Goal: Information Seeking & Learning: Find specific fact

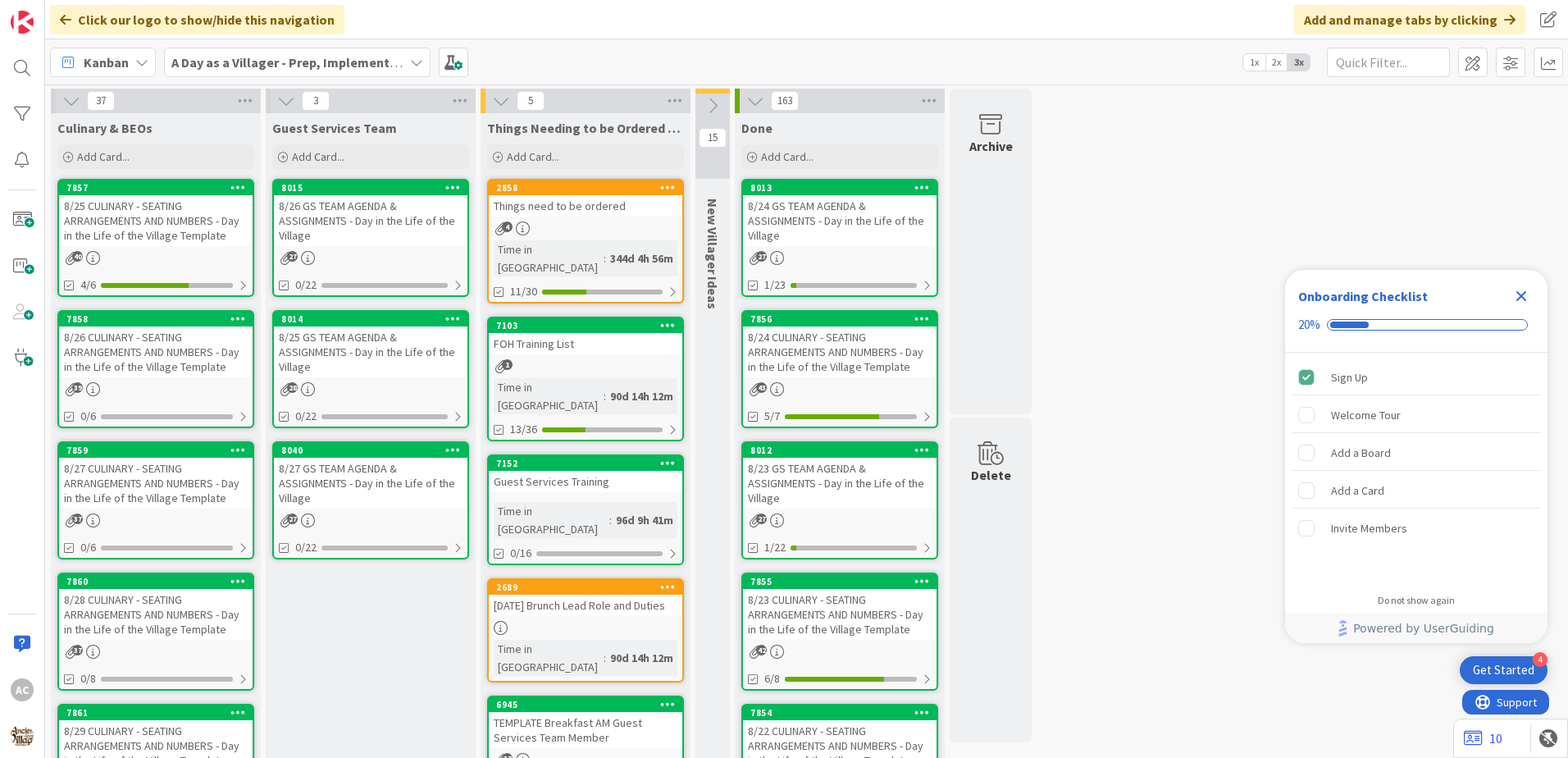
click at [158, 238] on div "8/25 CULINARY - SEATING ARRANGEMENTS AND NUMBERS - Day in the Life of the Villa…" at bounding box center [155, 221] width 193 height 51
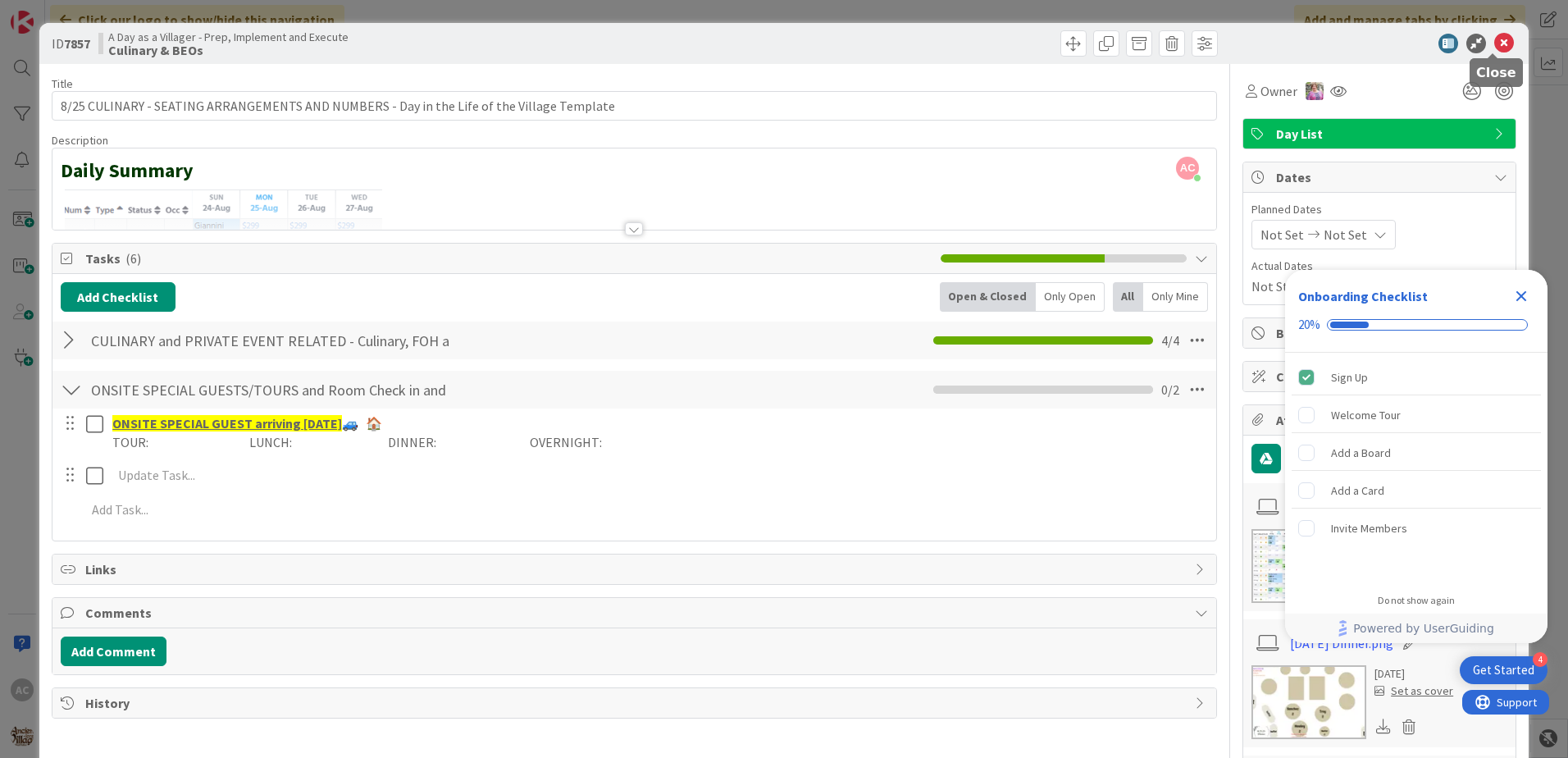
click at [1494, 41] on icon at bounding box center [1504, 43] width 20 height 20
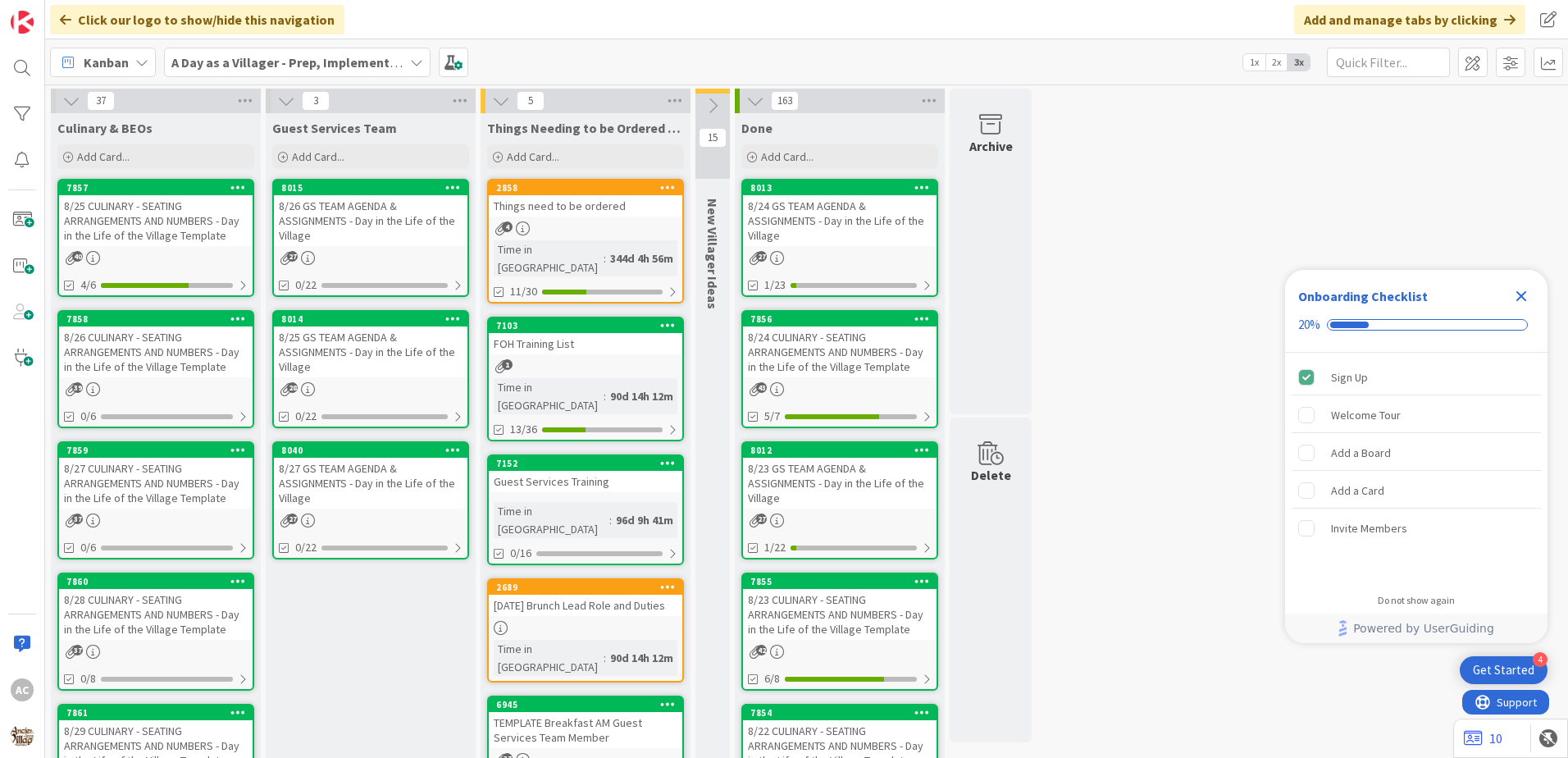
click at [188, 348] on div "8/26 CULINARY - SEATING ARRANGEMENTS AND NUMBERS - Day in the Life of the Villa…" at bounding box center [155, 352] width 193 height 51
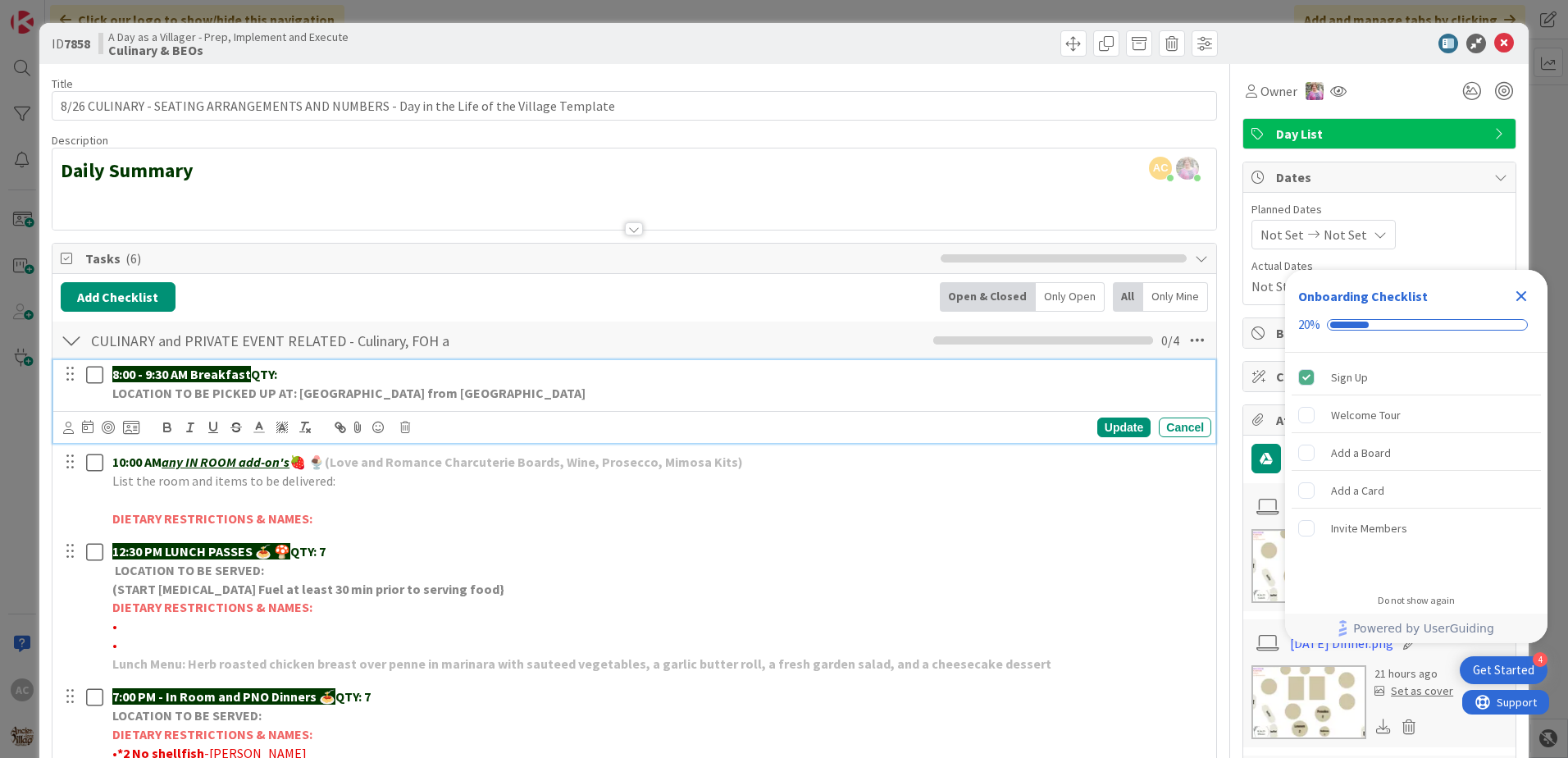
click at [101, 374] on icon at bounding box center [98, 375] width 25 height 20
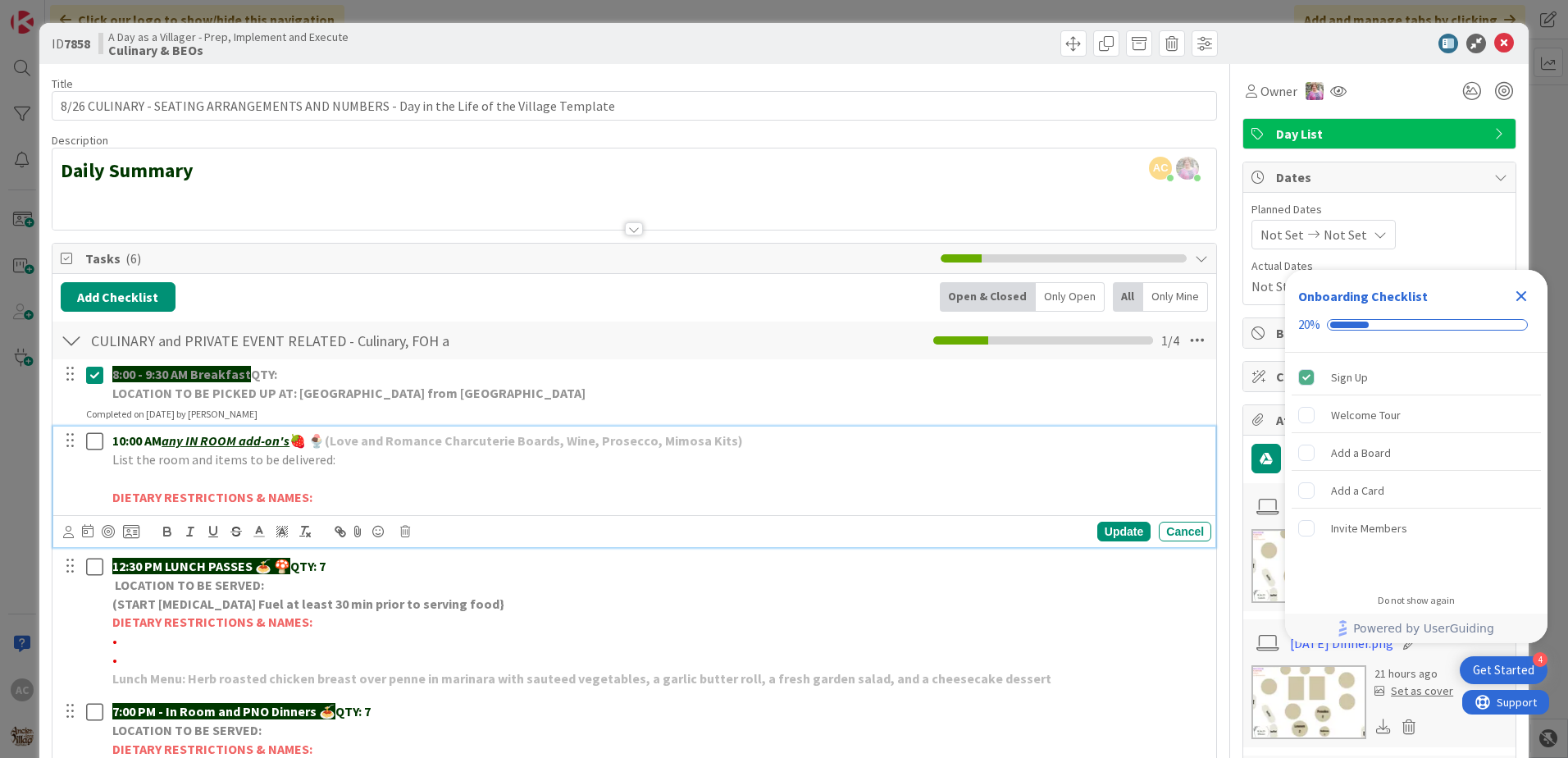
click at [95, 436] on icon at bounding box center [98, 441] width 25 height 20
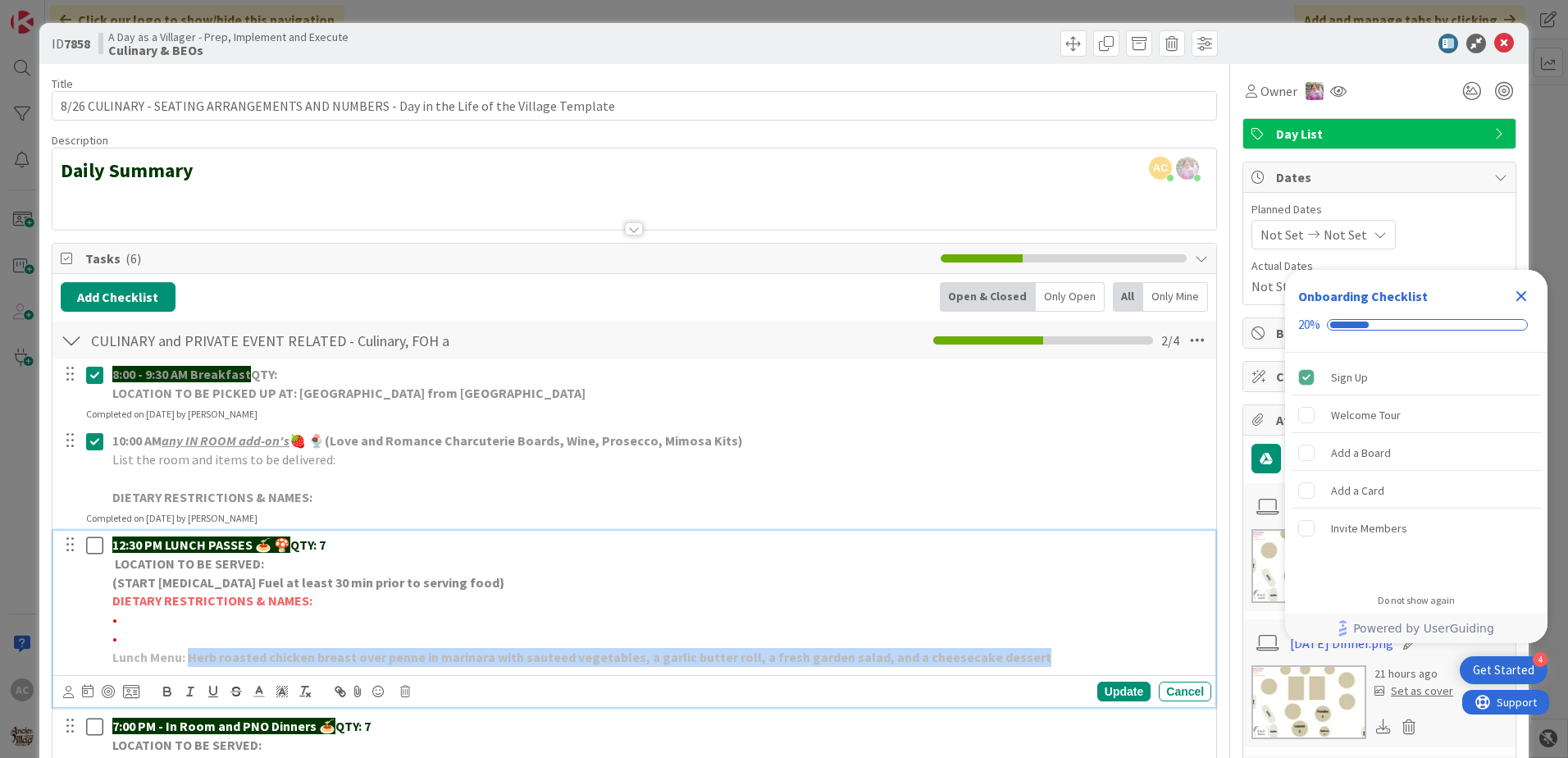
drag, startPoint x: 1037, startPoint y: 664, endPoint x: 189, endPoint y: 660, distance: 848.0
click at [189, 660] on p "Lunch Menu: Herb roasted chicken breast over penne in marinara with sauteed veg…" at bounding box center [659, 657] width 1092 height 19
copy strong "Herb roasted chicken breast over penne in marinara with sauteed vegetables, a g…"
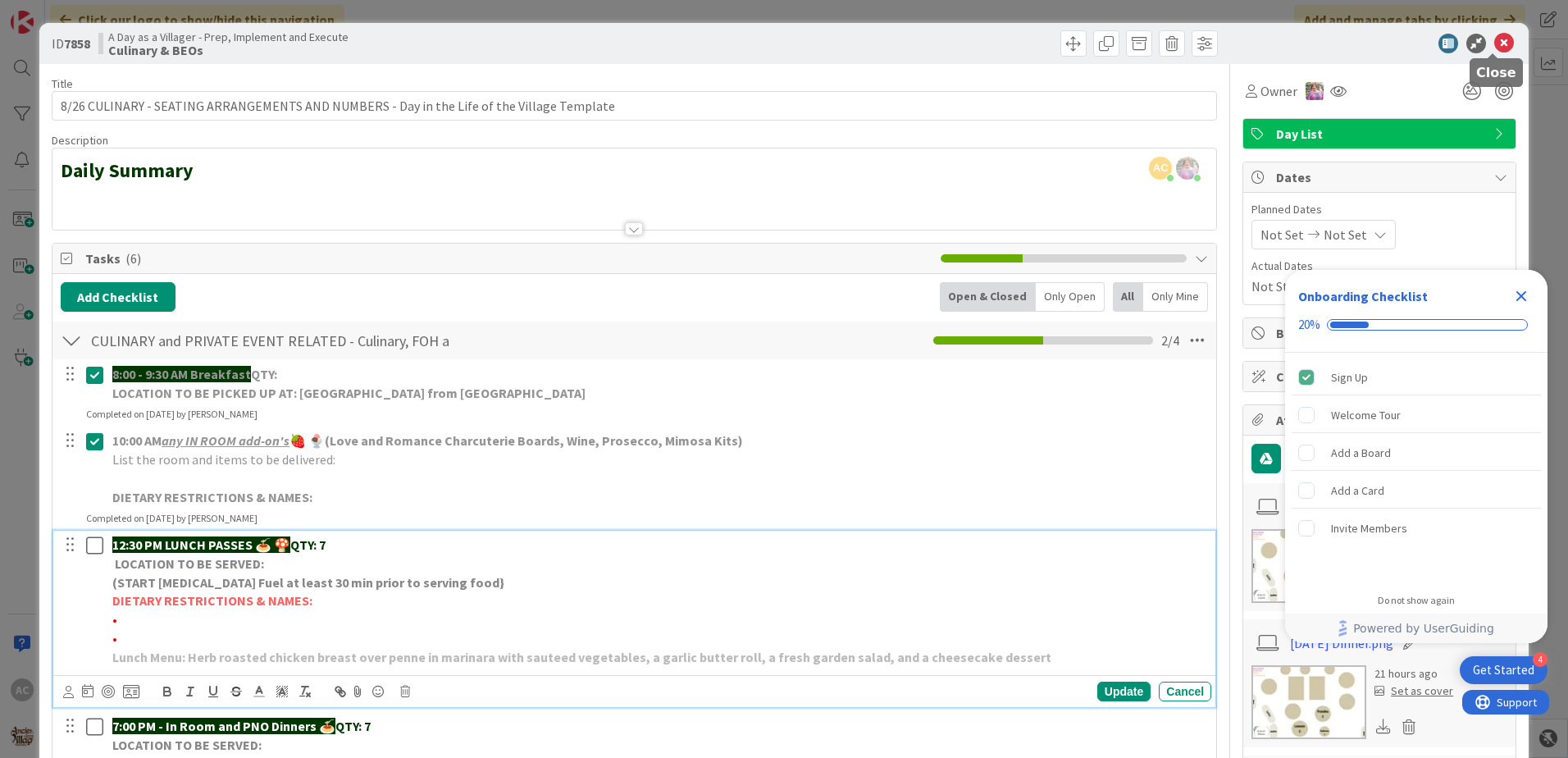
click at [1494, 40] on icon at bounding box center [1504, 43] width 20 height 20
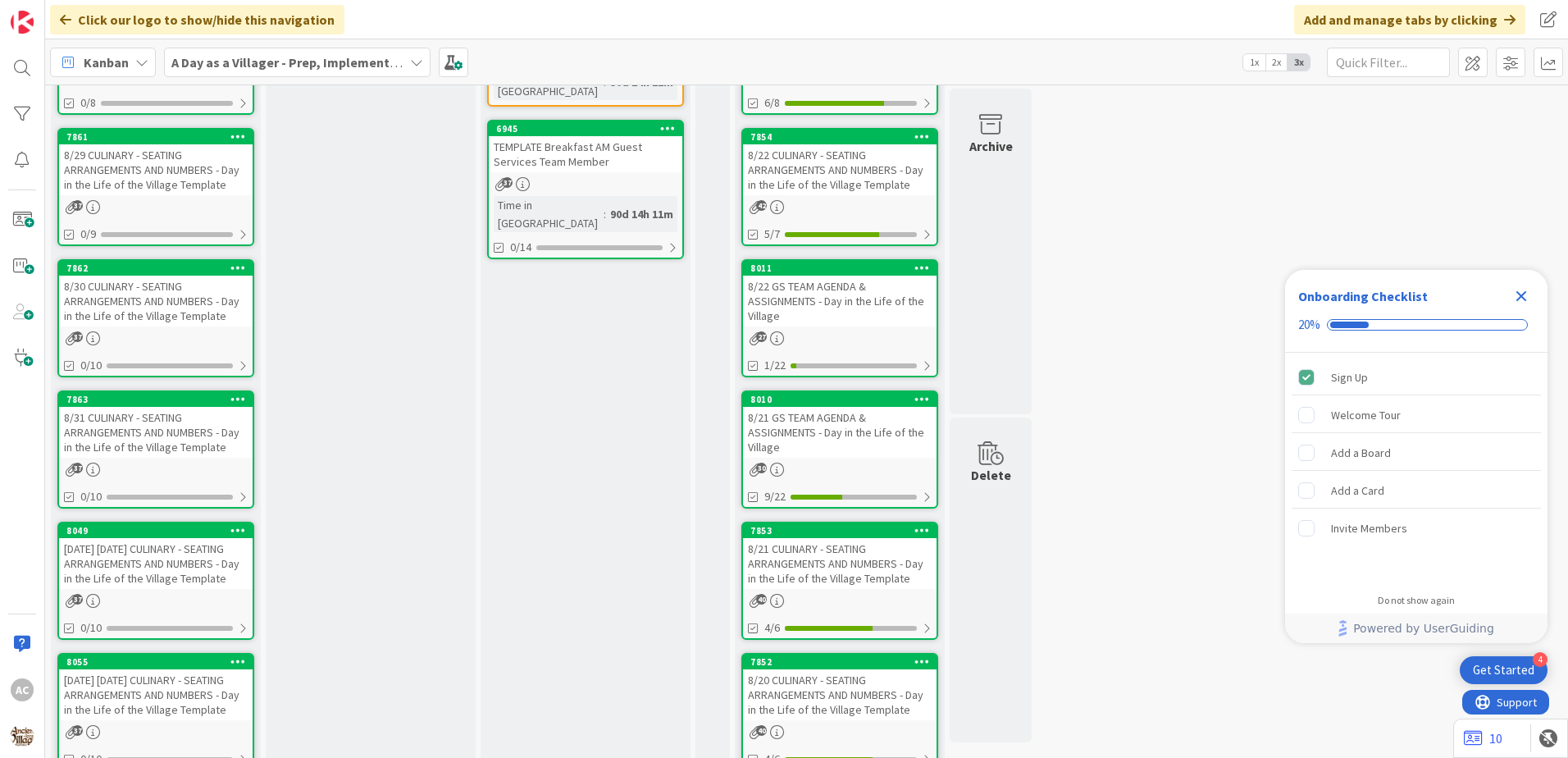
scroll to position [795, 0]
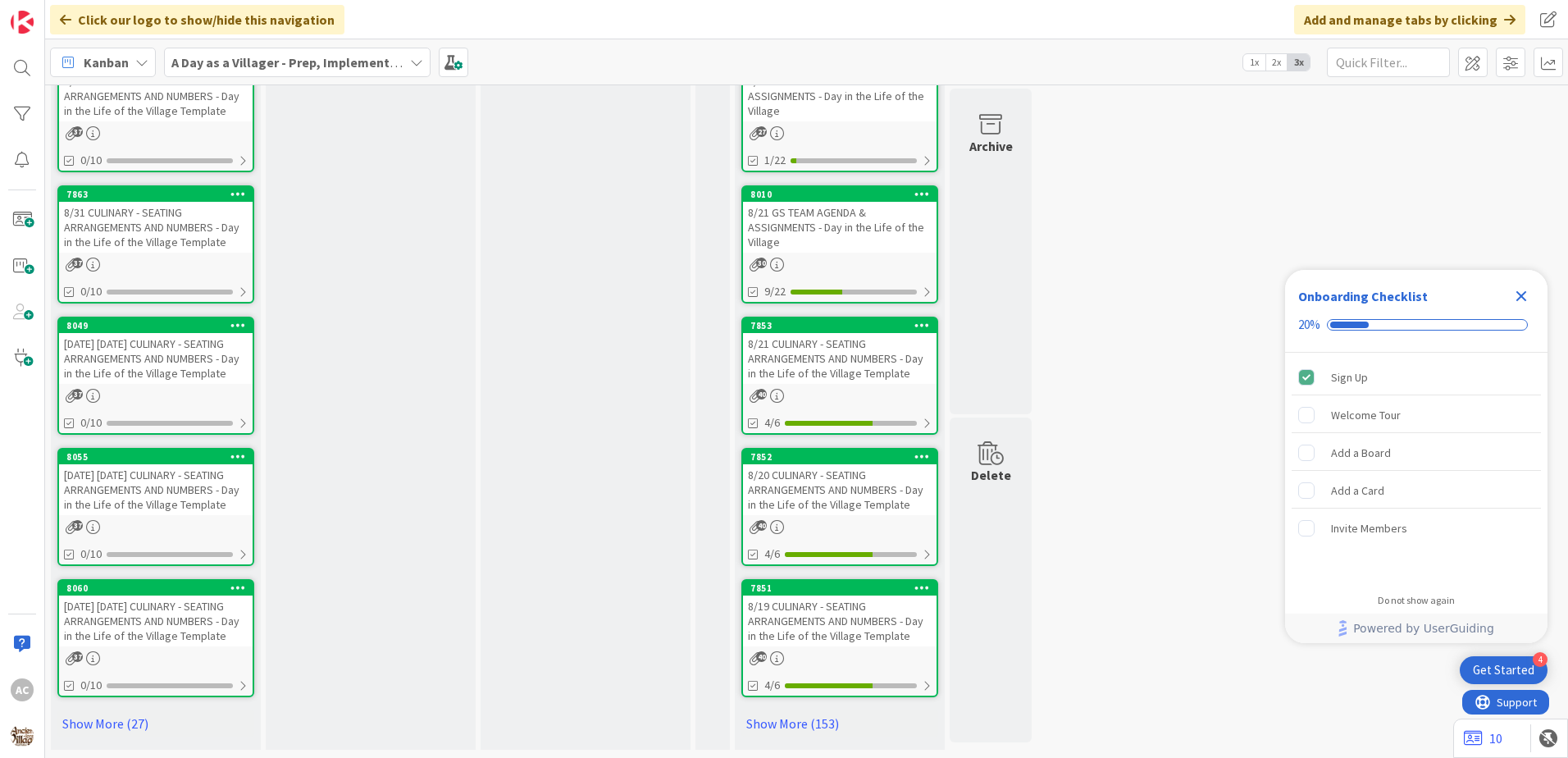
click at [182, 624] on div "9/3/25 WEDNESDAY CULINARY - SEATING ARRANGEMENTS AND NUMBERS - Day in the Life …" at bounding box center [155, 621] width 193 height 51
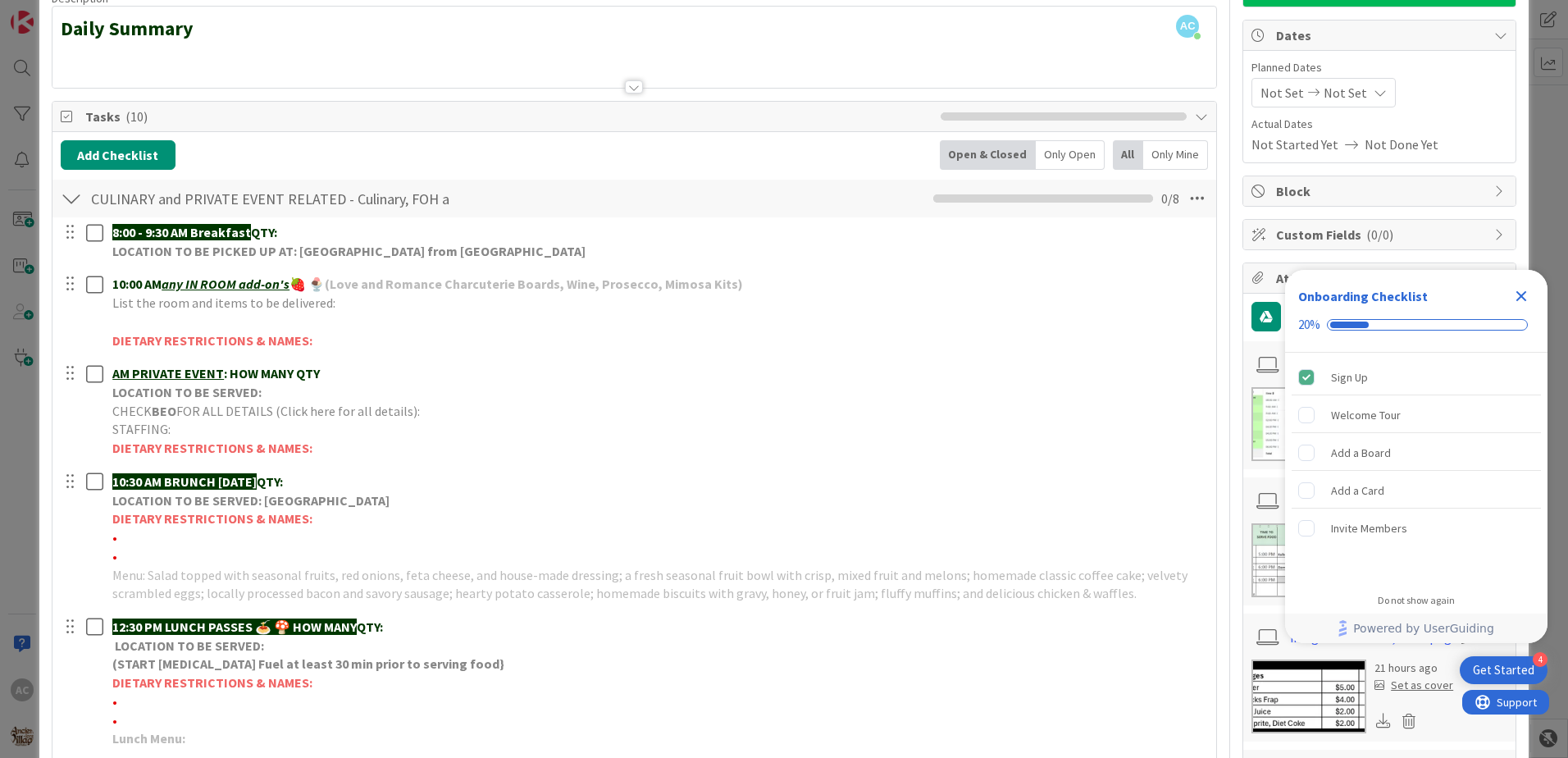
scroll to position [246, 0]
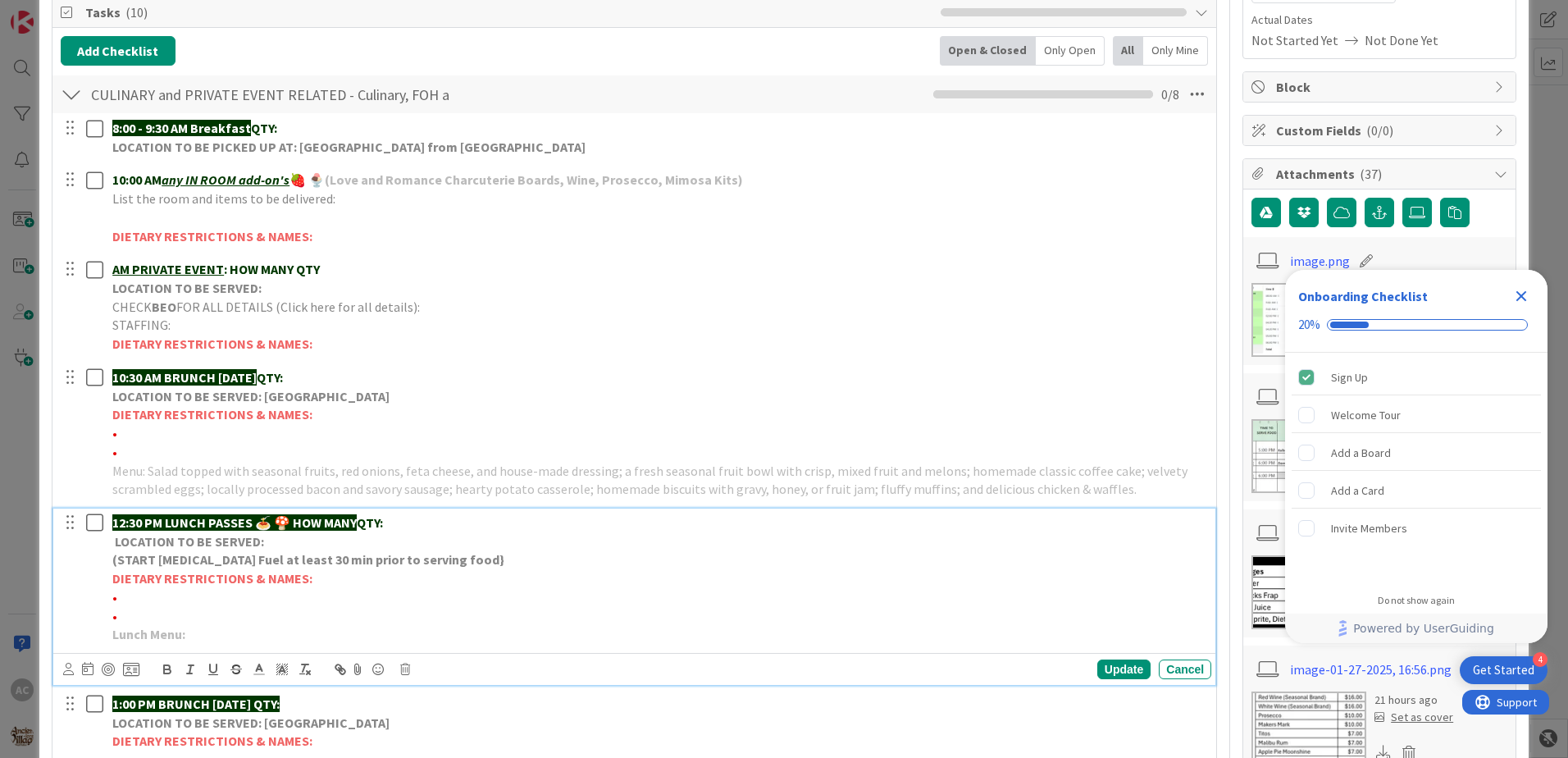
click at [354, 634] on p "Lunch Menu:" at bounding box center [659, 633] width 1092 height 19
click at [1103, 670] on div "Update" at bounding box center [1124, 670] width 53 height 20
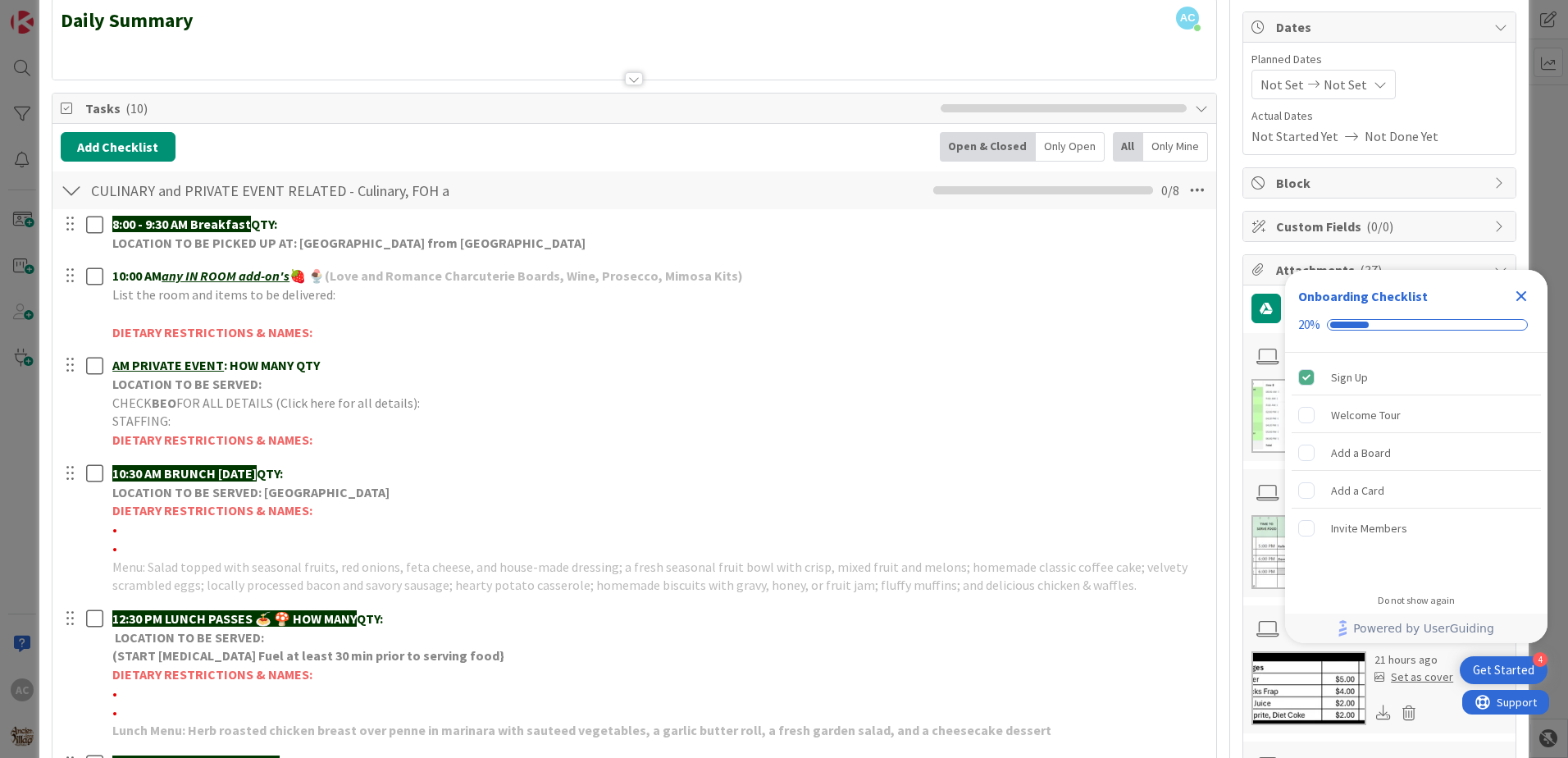
scroll to position [0, 0]
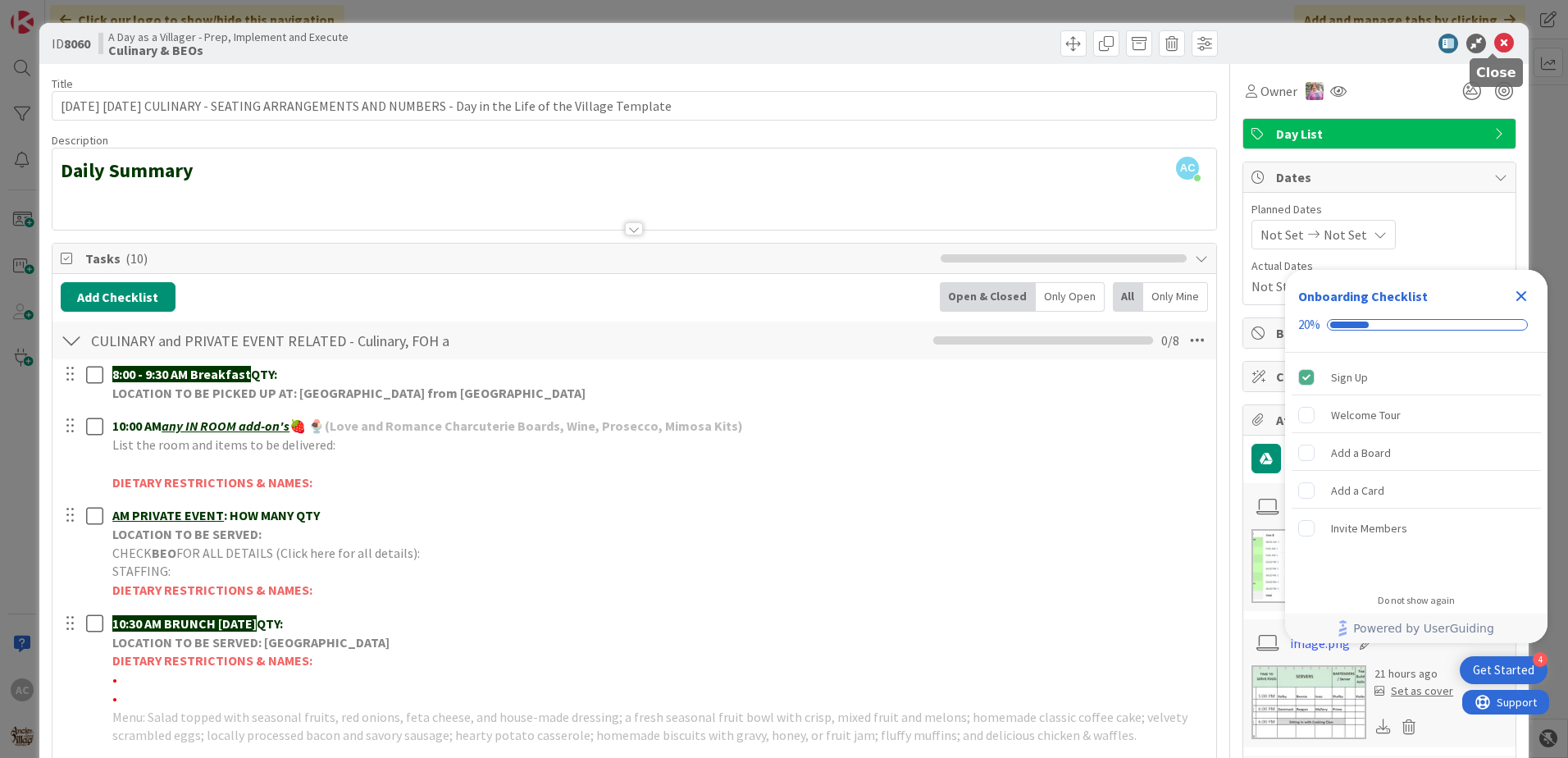
click at [1494, 46] on icon at bounding box center [1504, 43] width 20 height 20
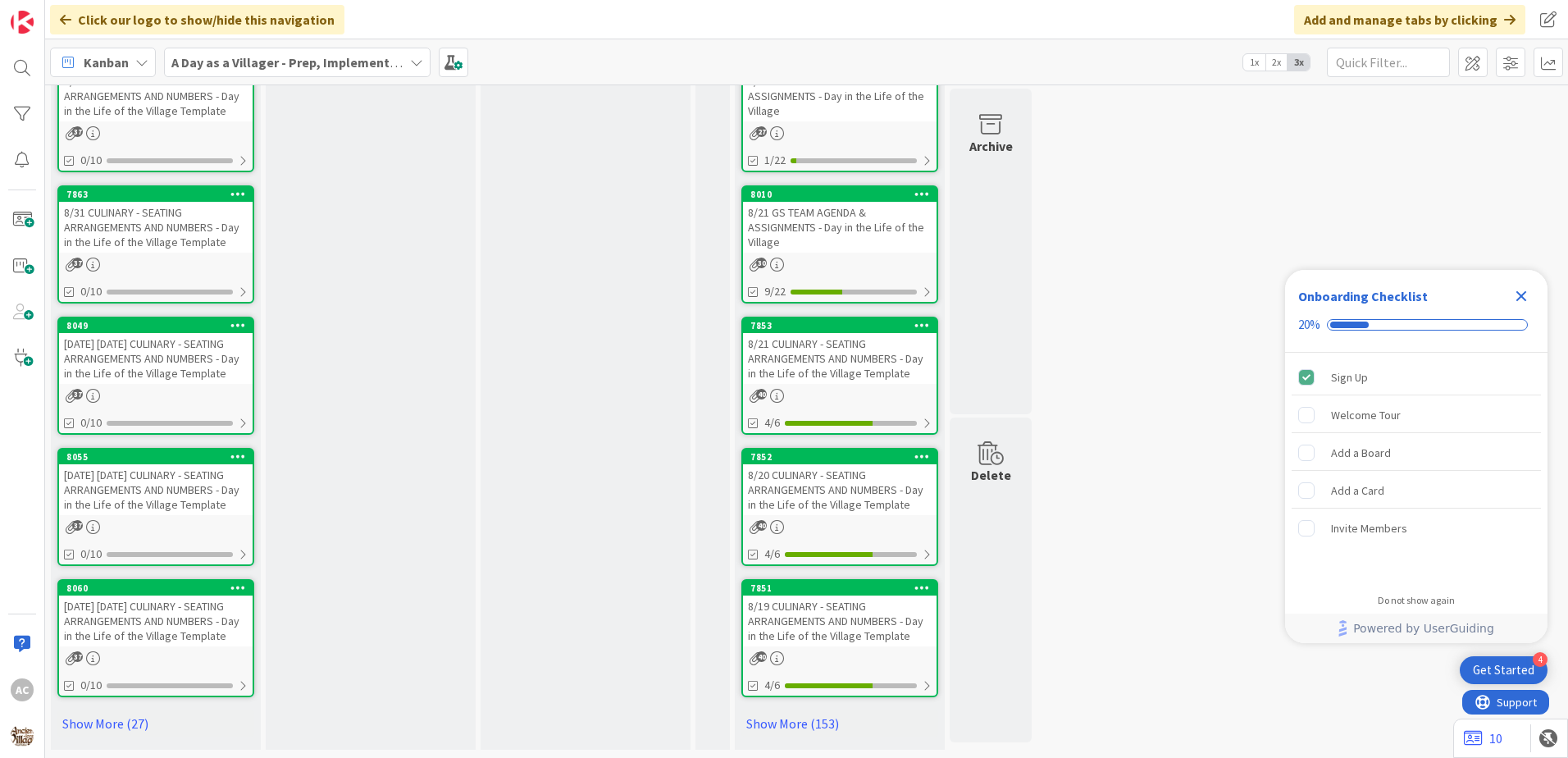
click at [193, 490] on div "9/2/25 TUESDAY CULINARY - SEATING ARRANGEMENTS AND NUMBERS - Day in the Life of…" at bounding box center [155, 489] width 193 height 51
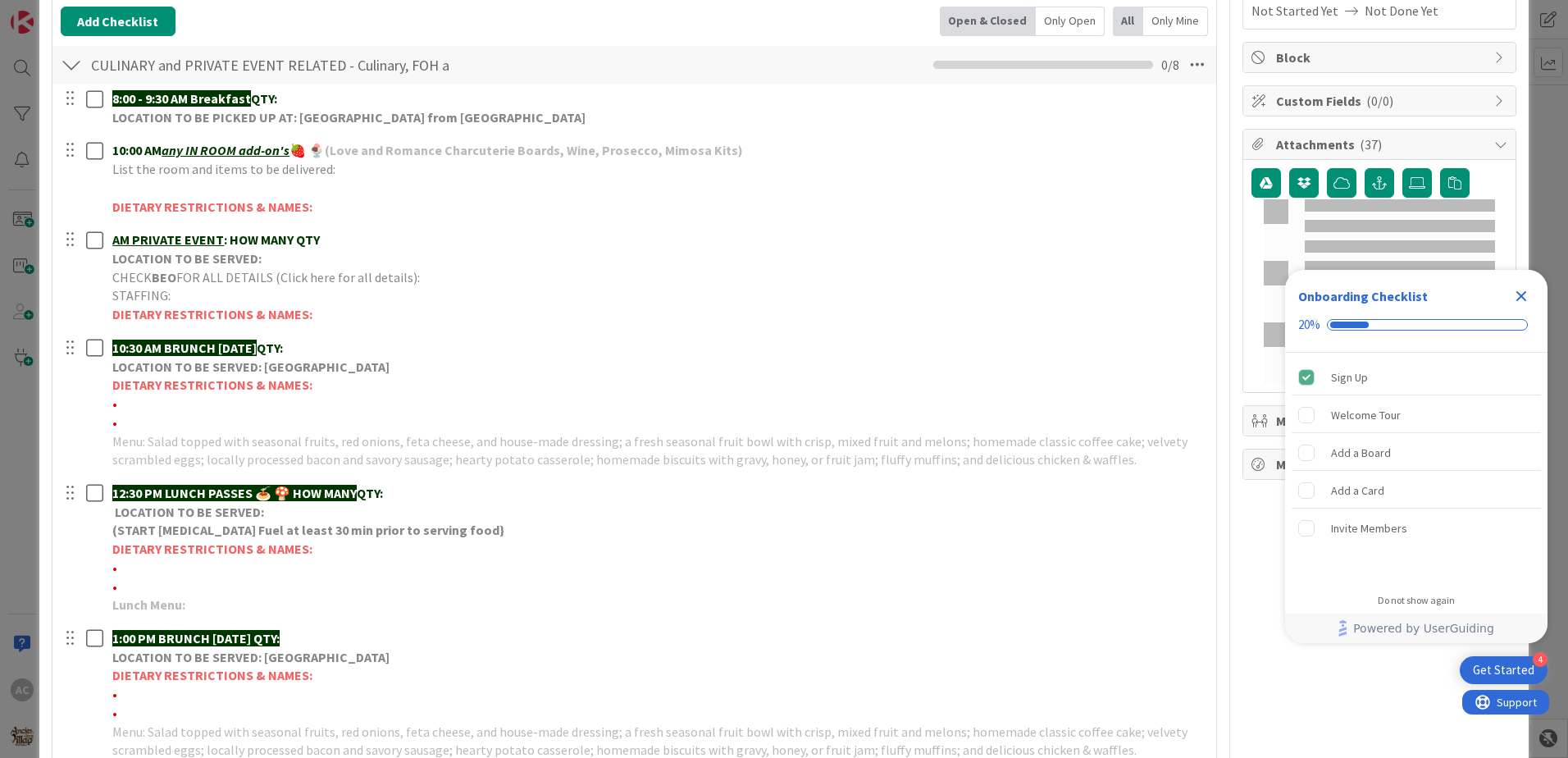
scroll to position [328, 0]
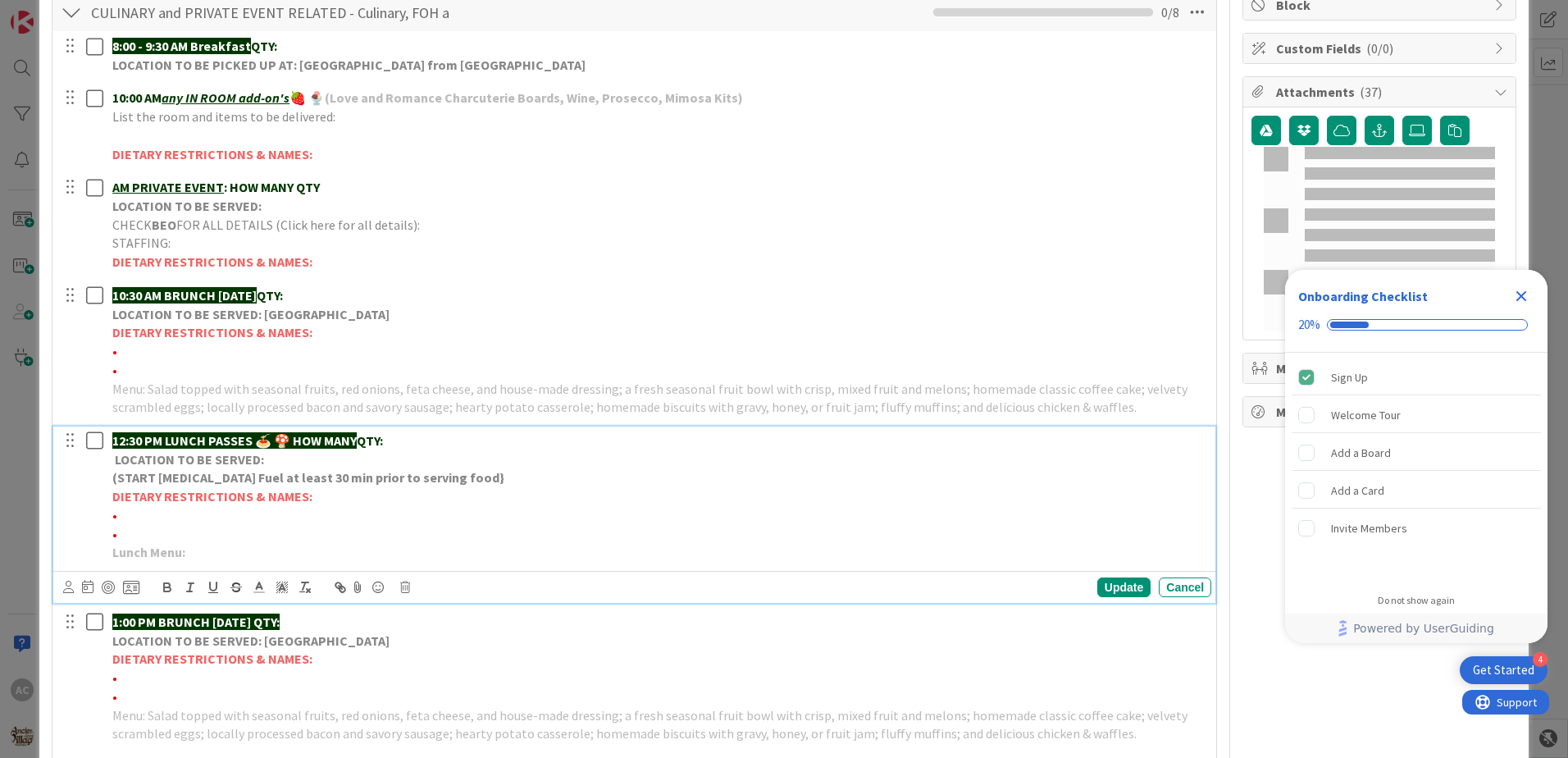
click at [307, 554] on p "Lunch Menu:" at bounding box center [659, 552] width 1092 height 19
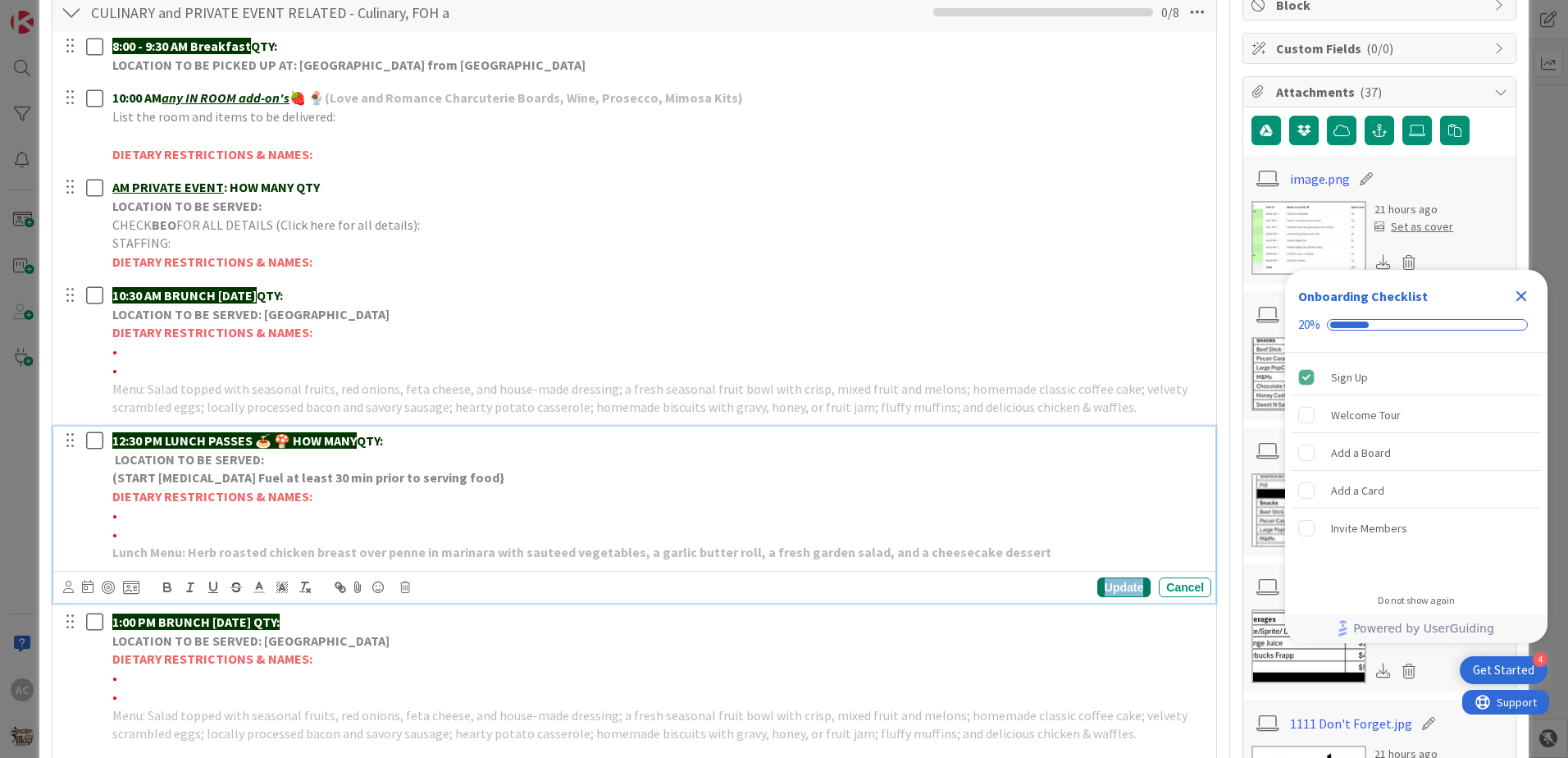
click at [1121, 581] on div "Update" at bounding box center [1124, 587] width 53 height 20
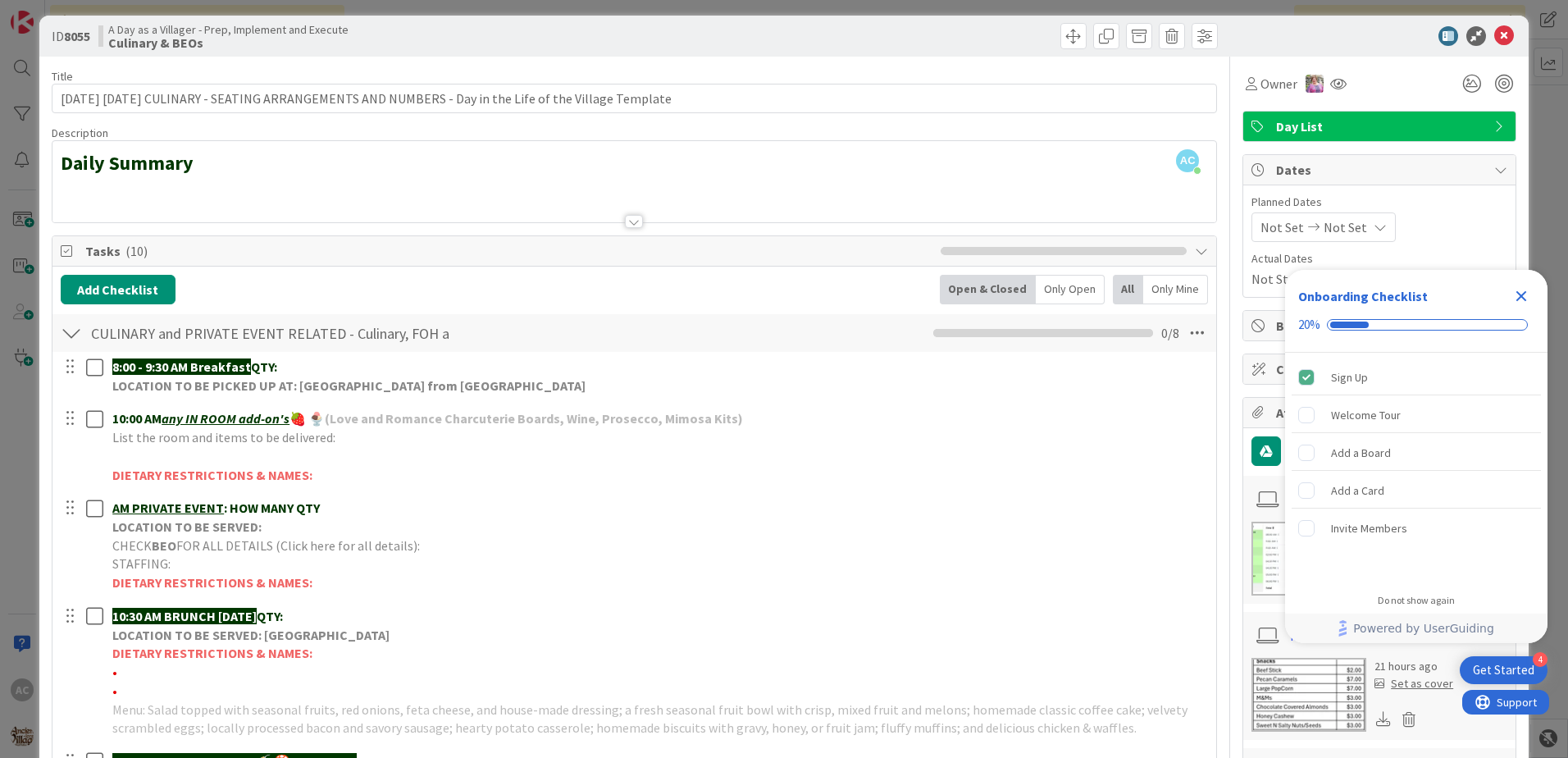
scroll to position [0, 0]
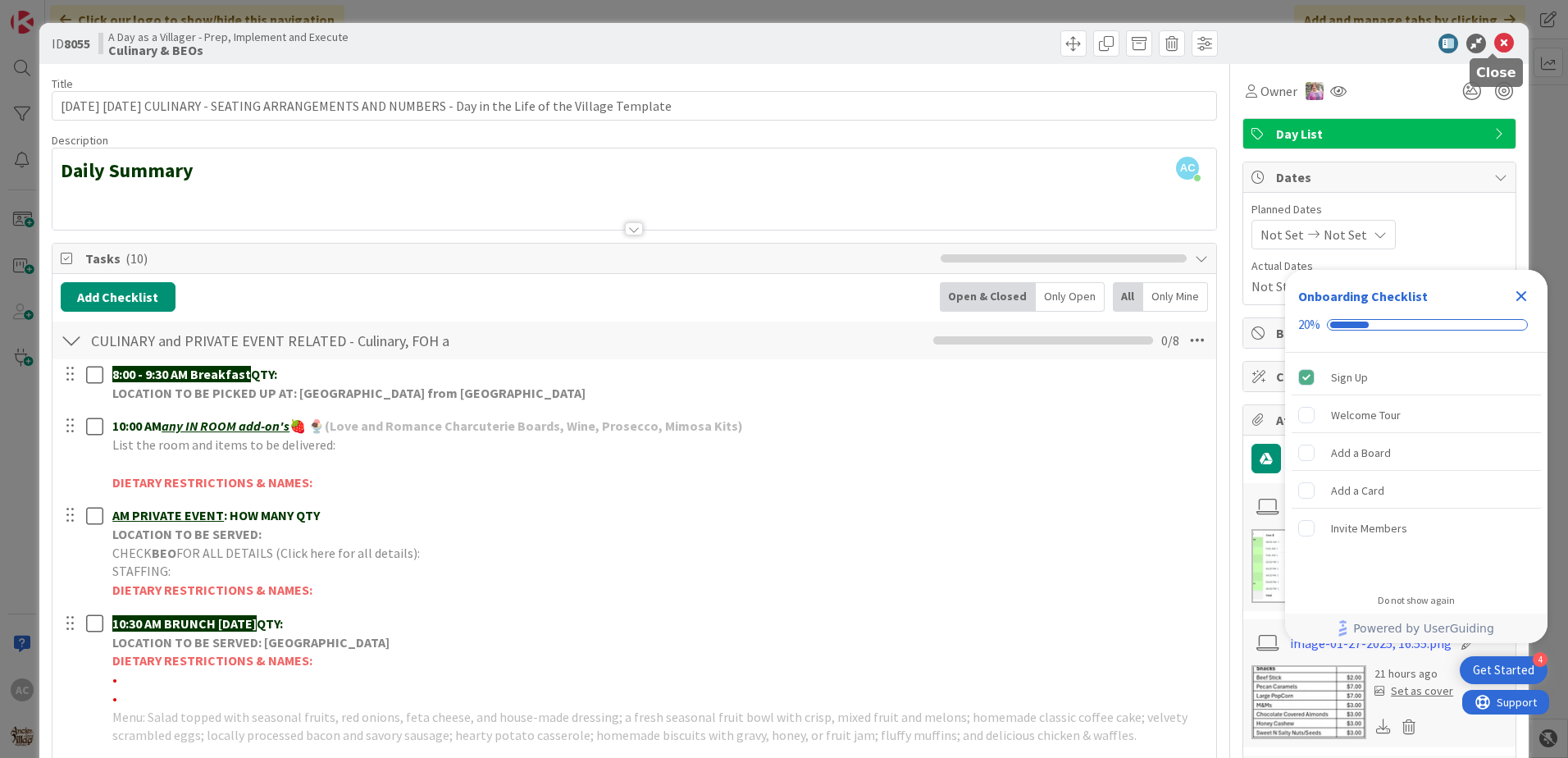
click at [1496, 41] on icon at bounding box center [1504, 43] width 20 height 20
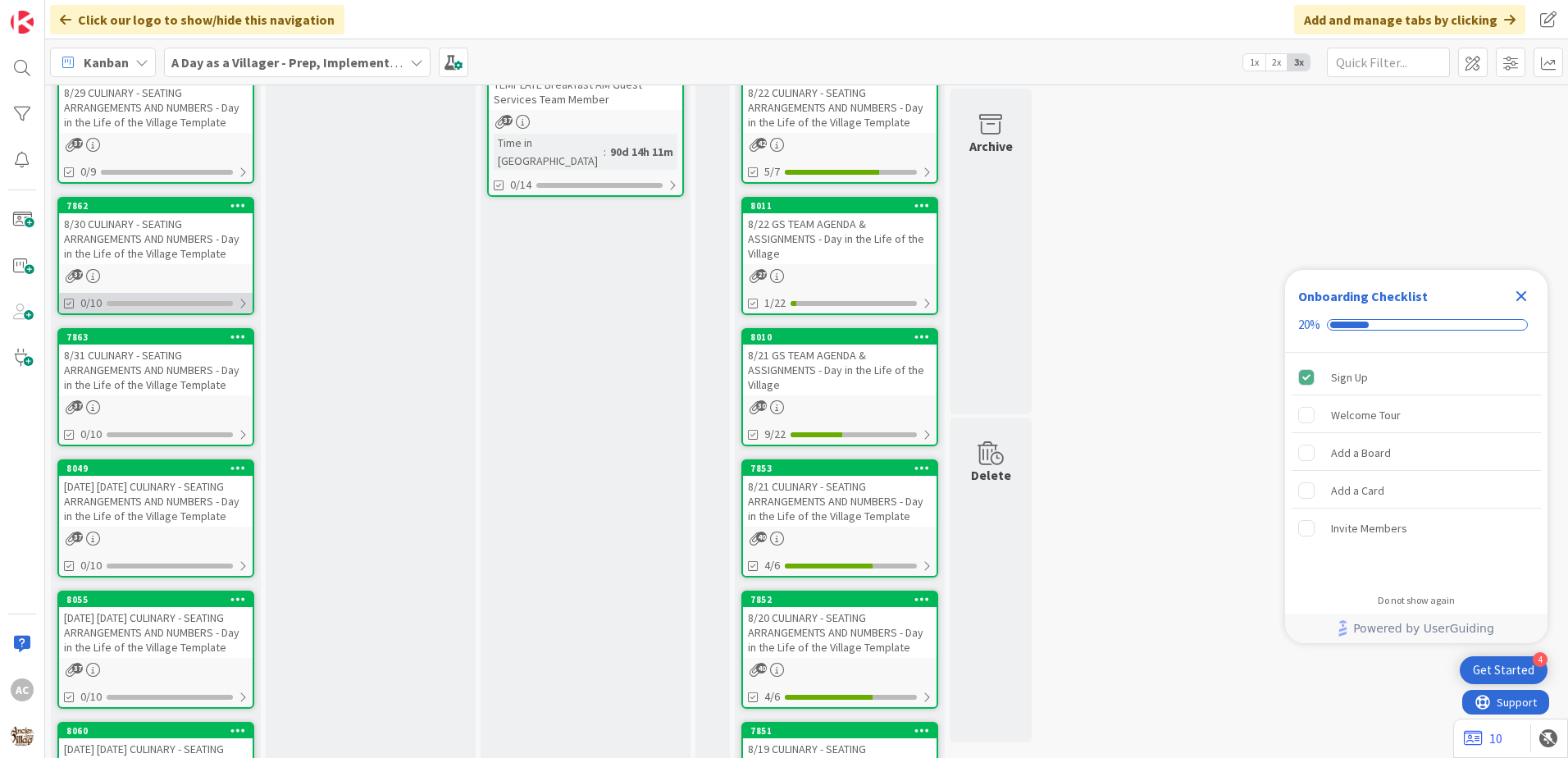
scroll to position [632, 0]
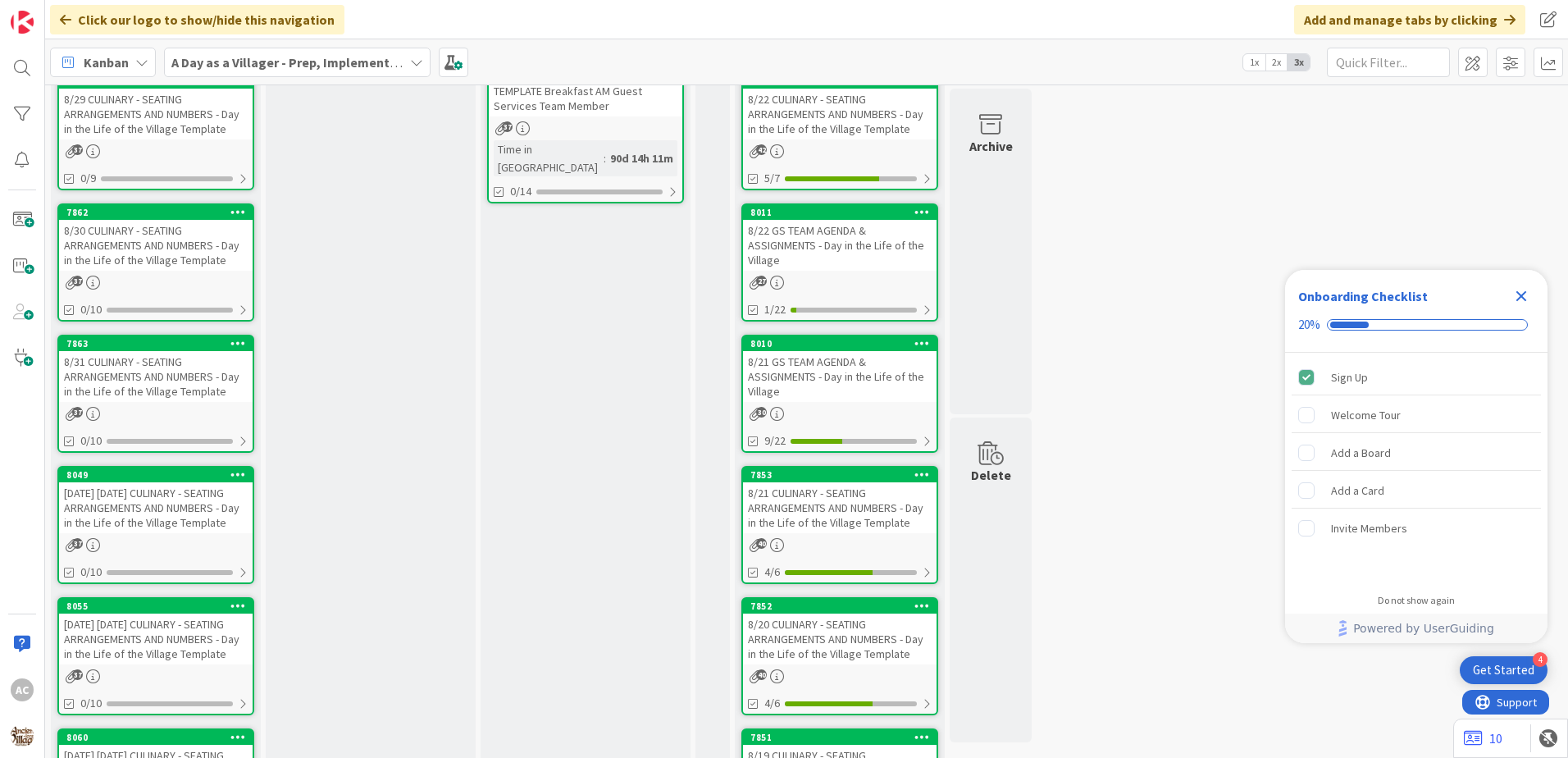
click at [163, 273] on link "7862 8/30 CULINARY - SEATING ARRANGEMENTS AND NUMBERS - Day in the Life of the …" at bounding box center [156, 262] width 197 height 118
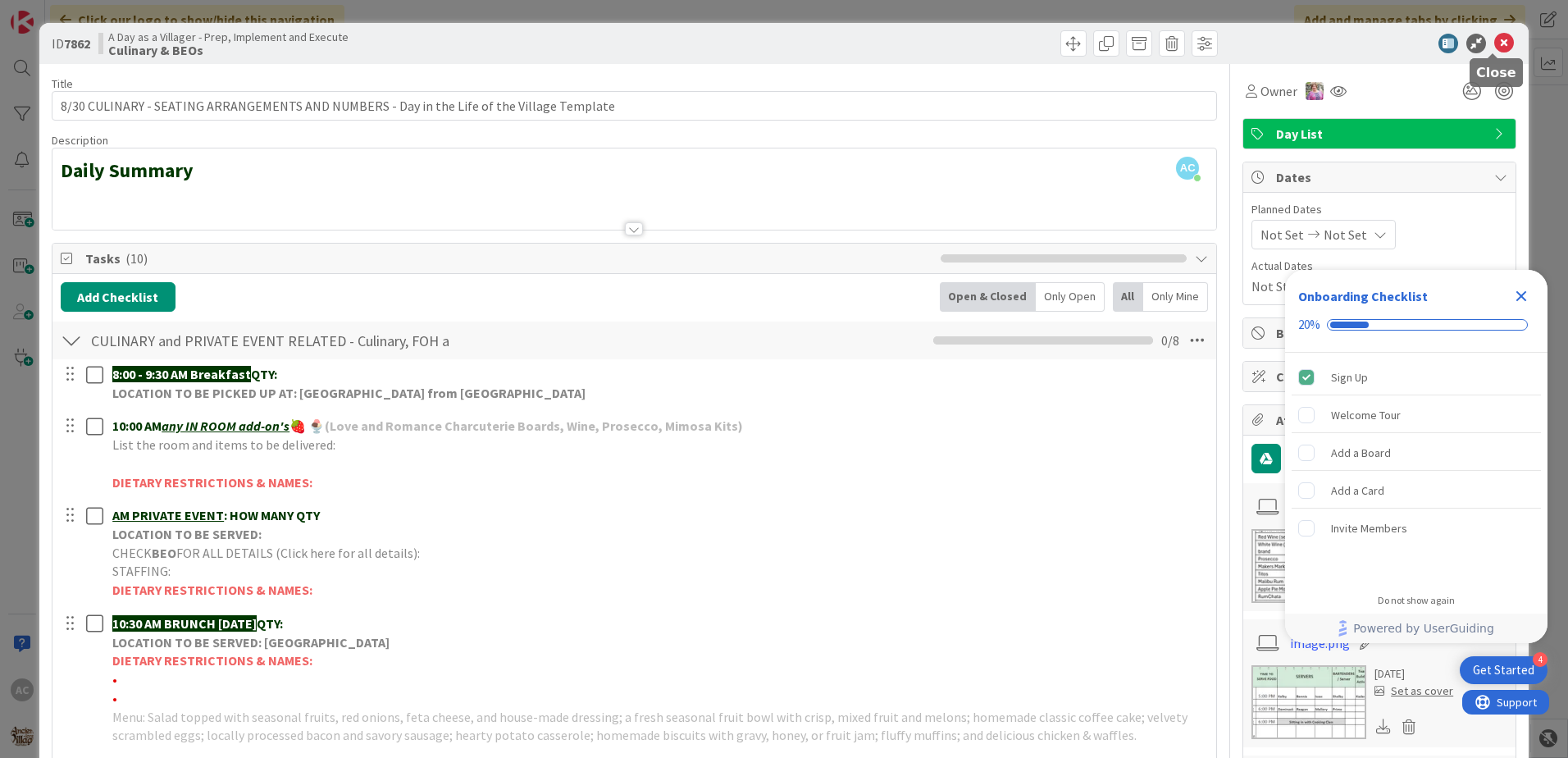
click at [1495, 43] on icon at bounding box center [1504, 43] width 20 height 20
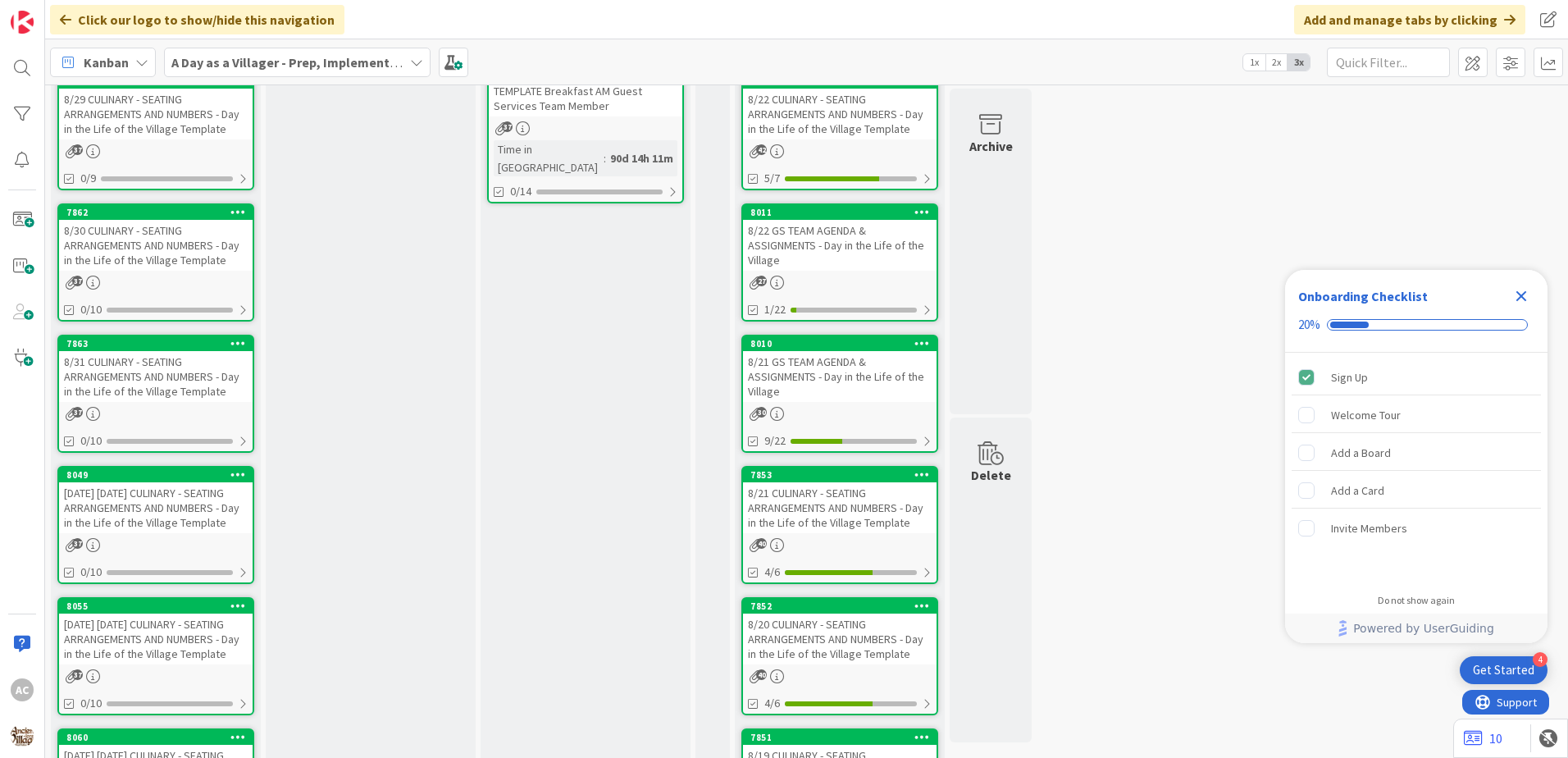
click at [205, 133] on div "8/29 CULINARY - SEATING ARRANGEMENTS AND NUMBERS - Day in the Life of the Villa…" at bounding box center [155, 114] width 193 height 51
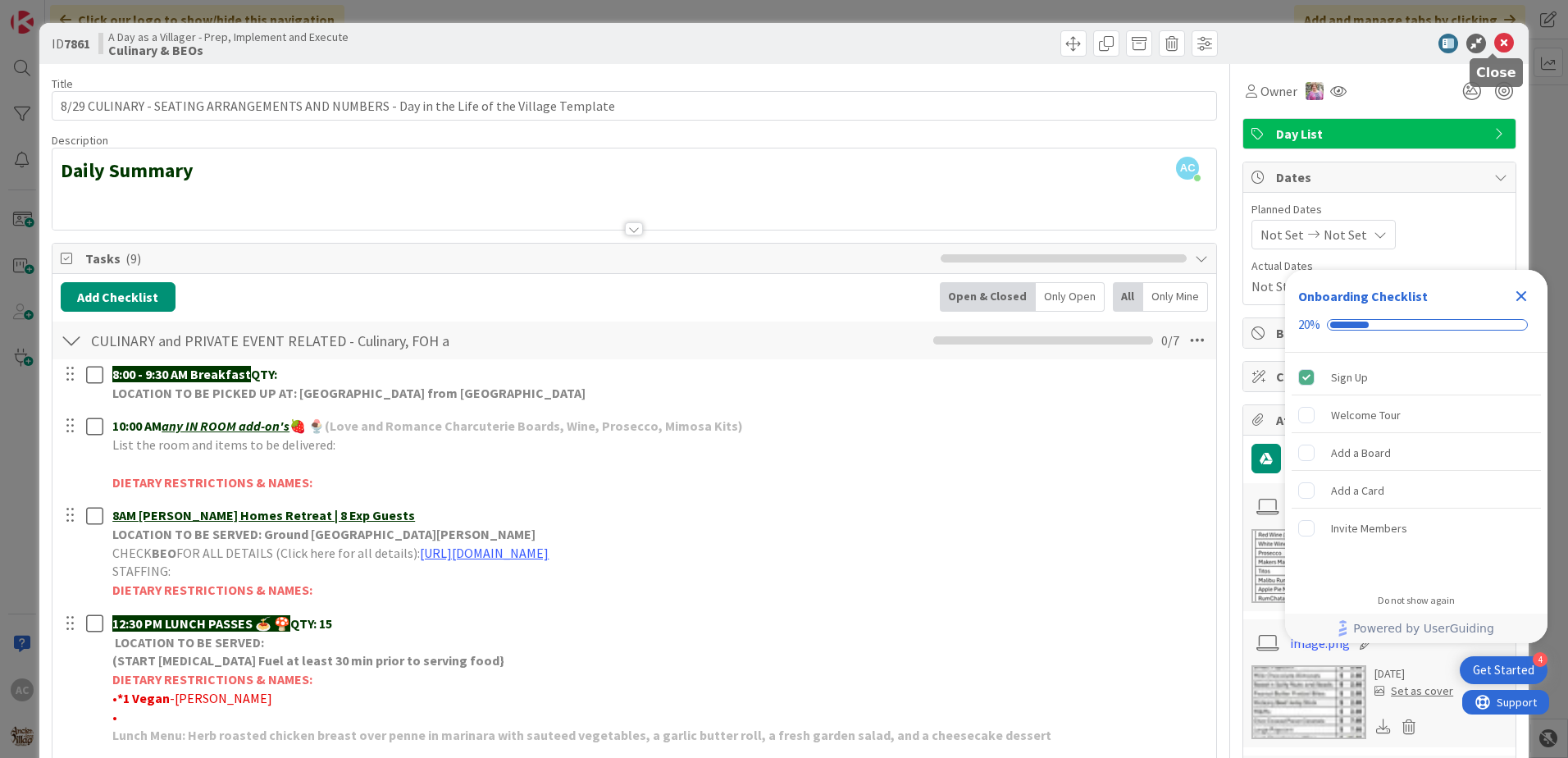
click at [1501, 46] on icon at bounding box center [1504, 43] width 20 height 20
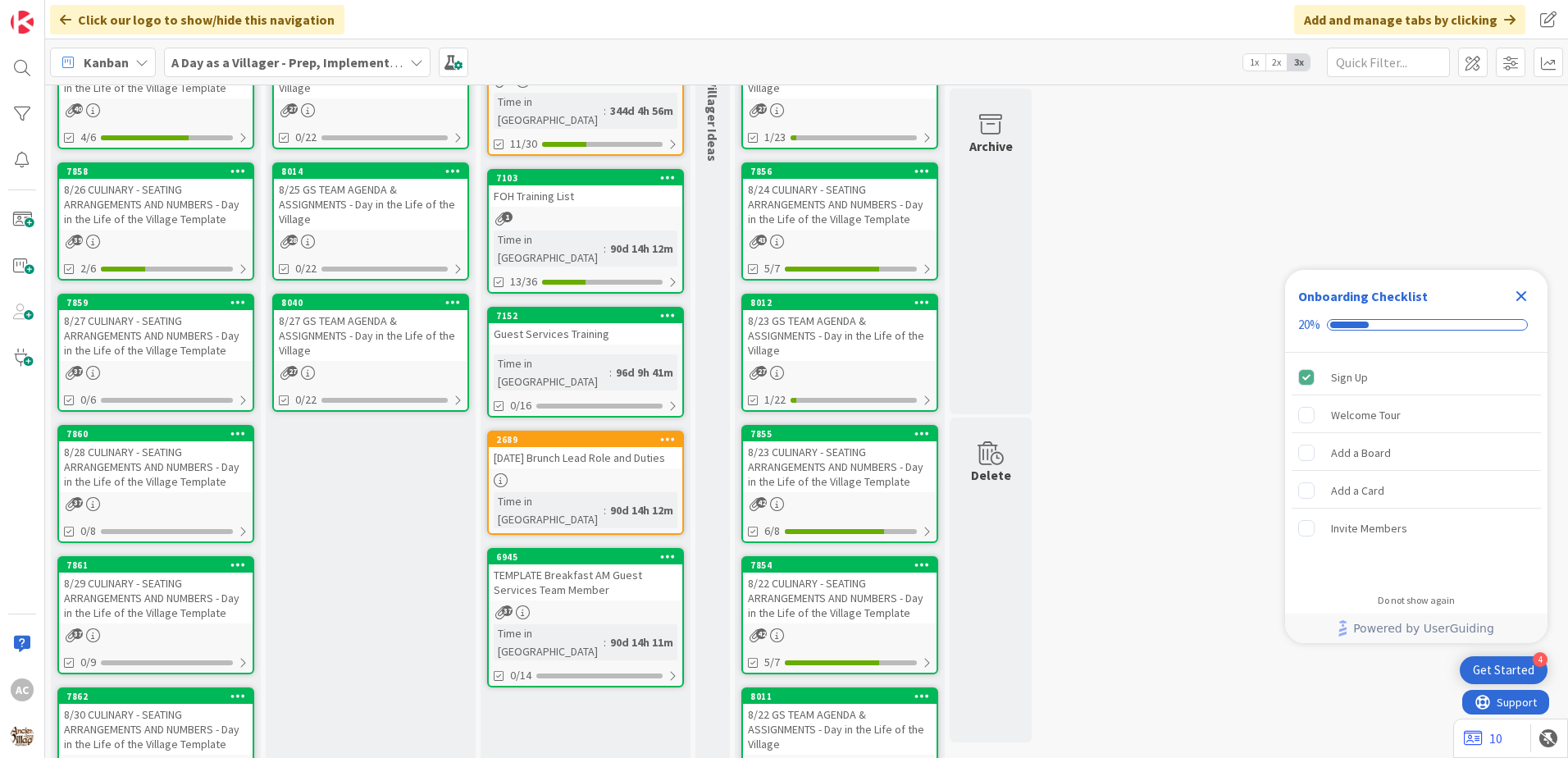
scroll to position [126, 0]
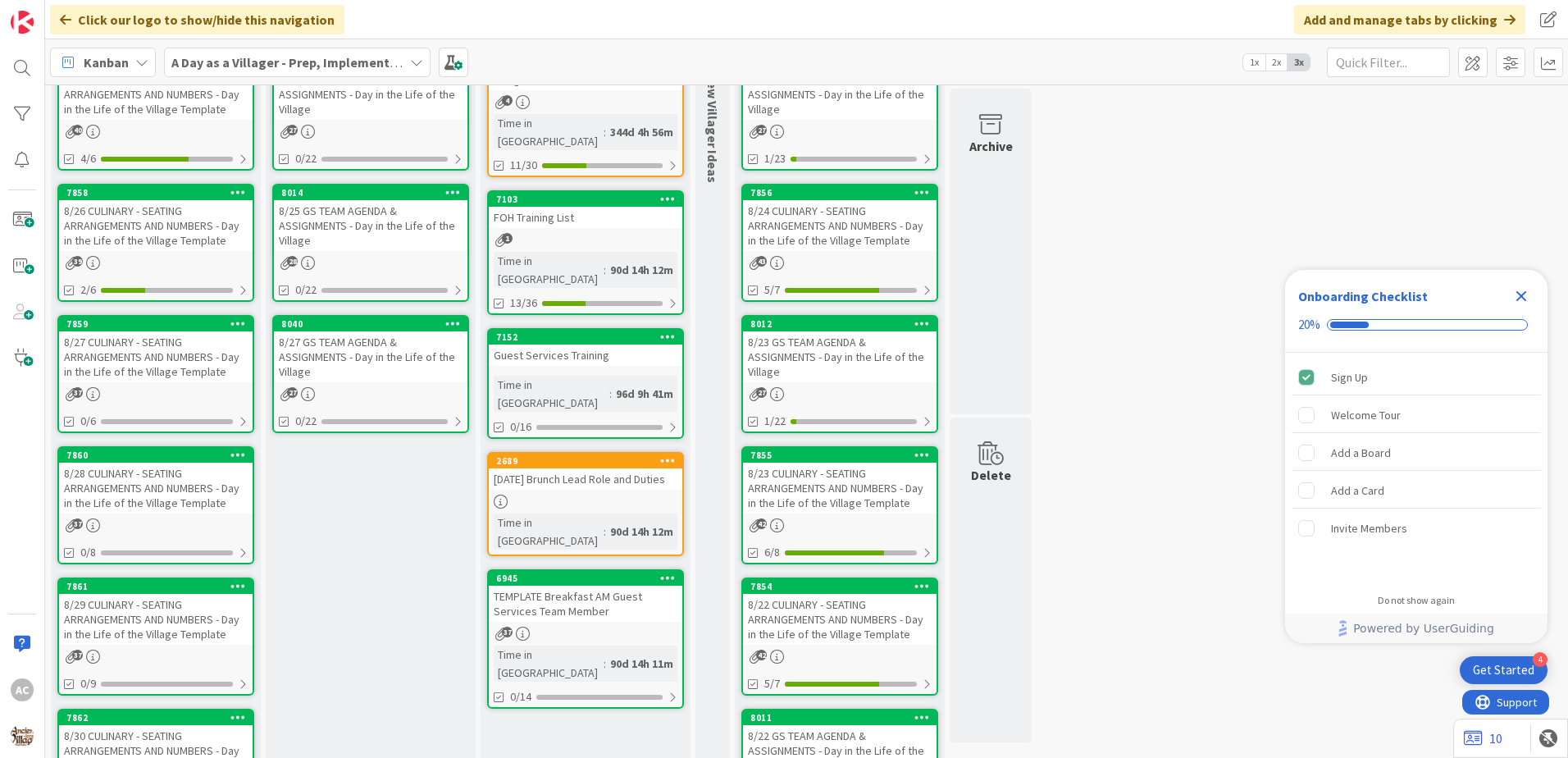
click at [199, 499] on div "8/28 CULINARY - SEATING ARRANGEMENTS AND NUMBERS - Day in the Life of the Villa…" at bounding box center [155, 488] width 193 height 51
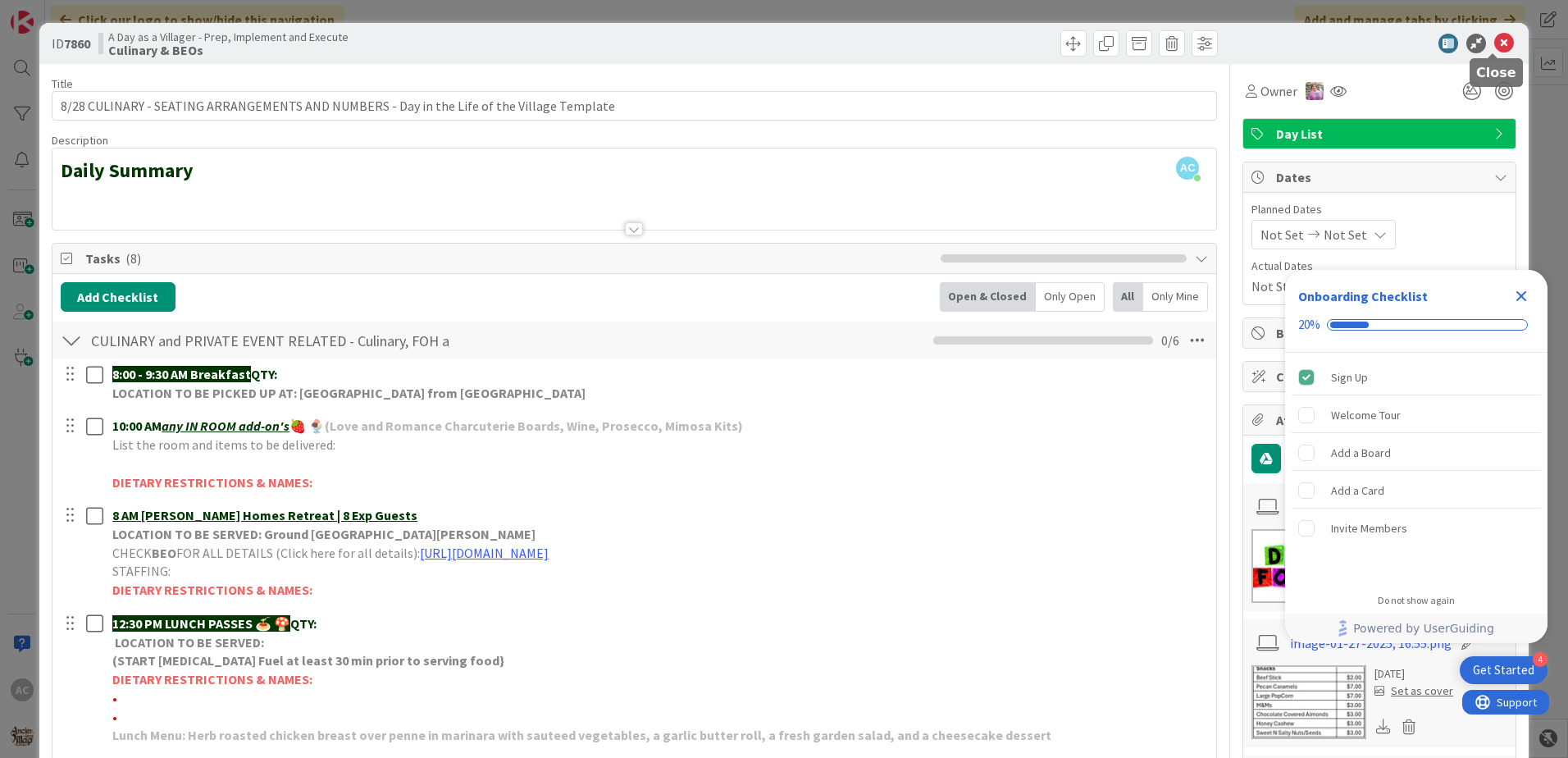
click at [1494, 33] on icon at bounding box center [1504, 43] width 20 height 20
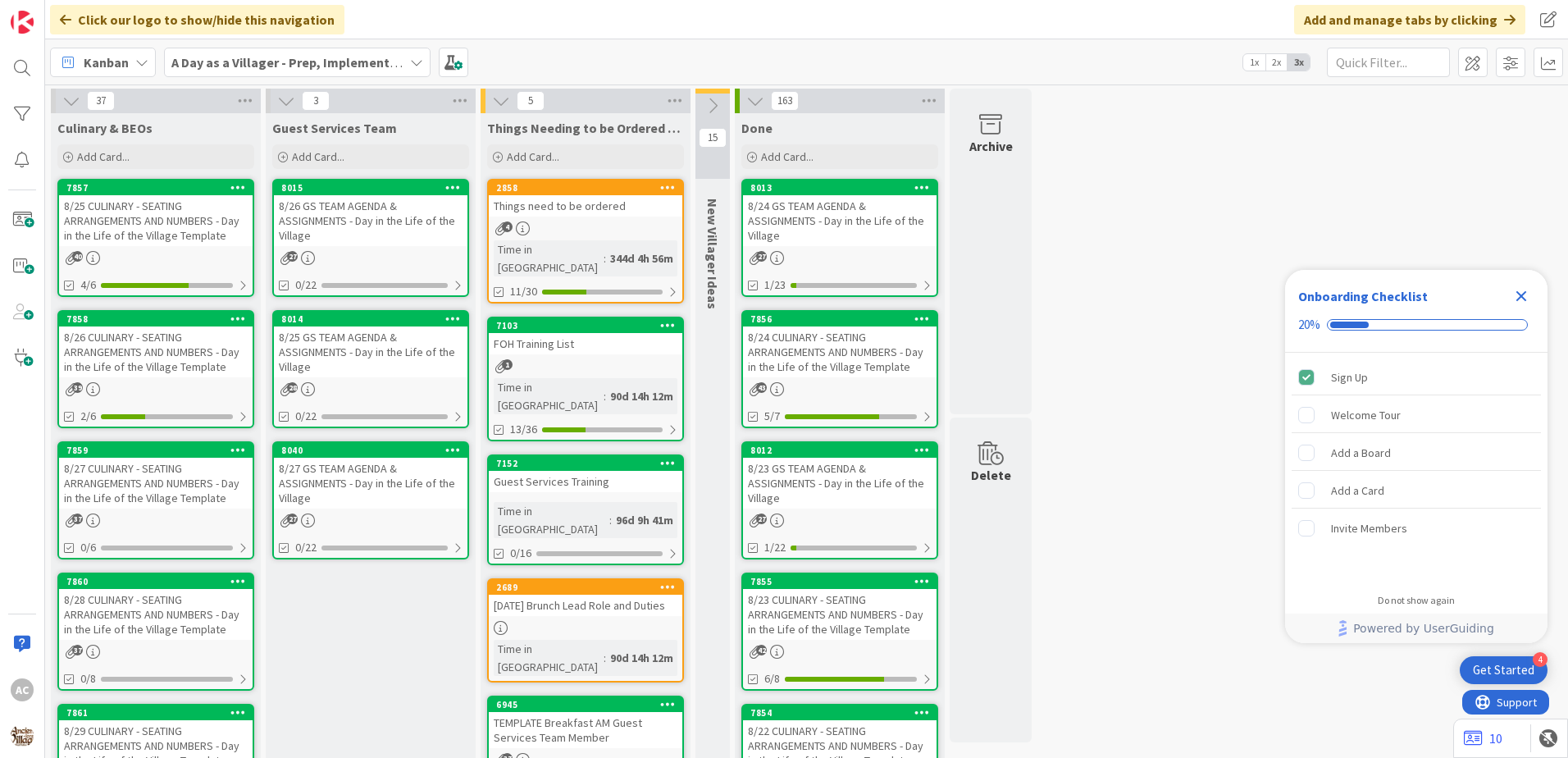
click at [190, 493] on div "8/27 CULINARY - SEATING ARRANGEMENTS AND NUMBERS - Day in the Life of the Villa…" at bounding box center [155, 483] width 193 height 51
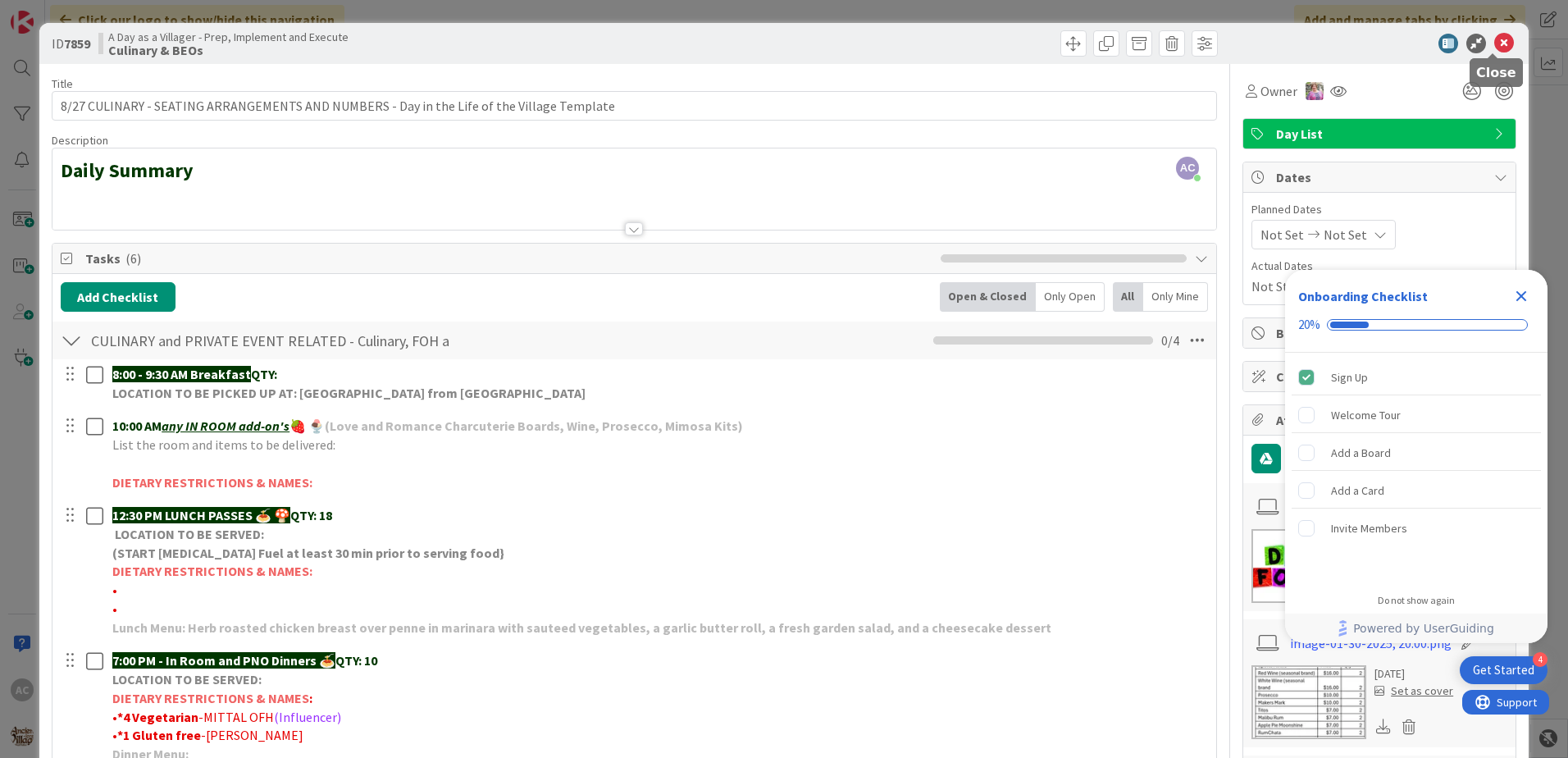
click at [1495, 33] on icon at bounding box center [1504, 43] width 20 height 20
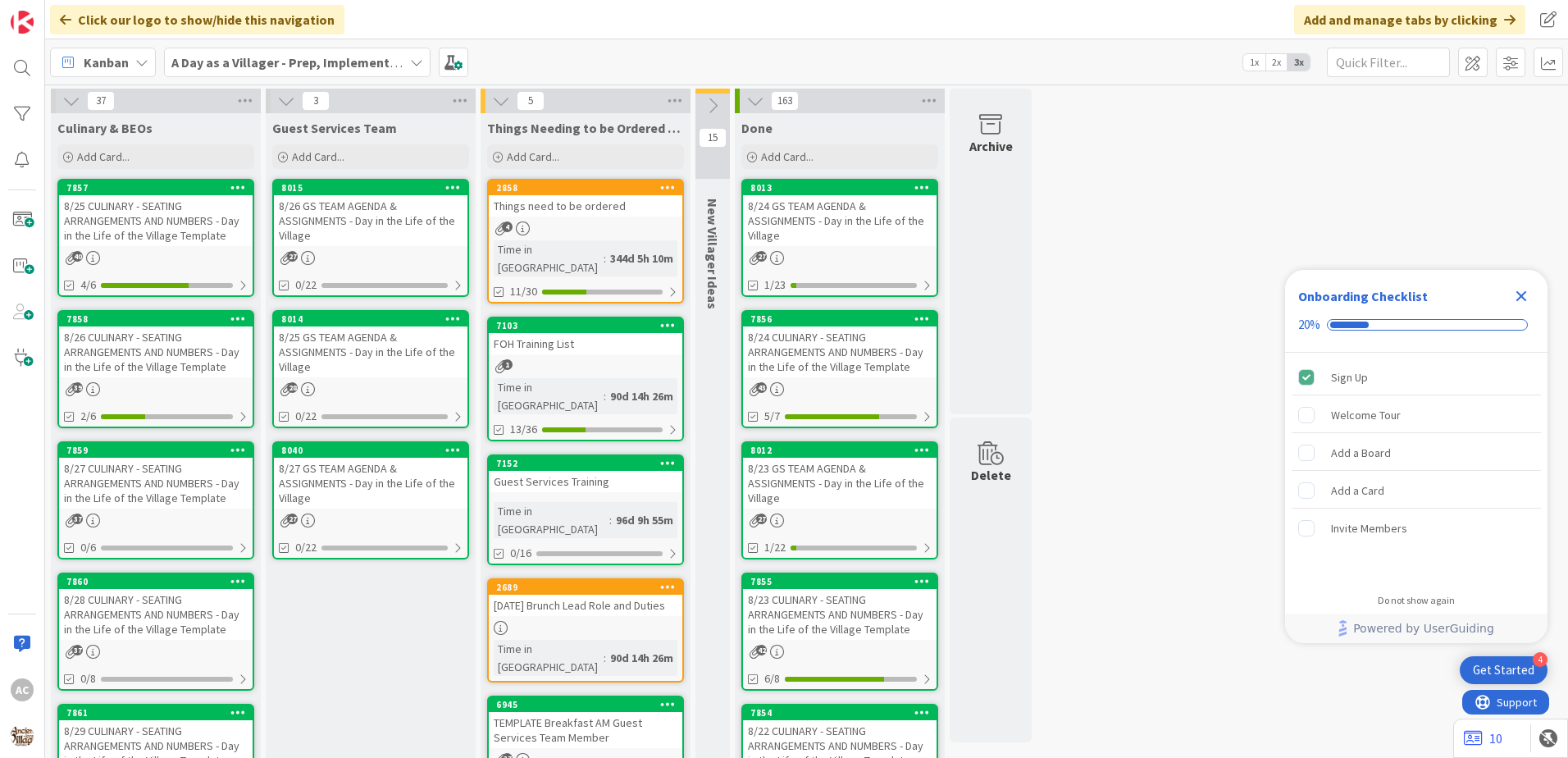
click at [164, 384] on div "39" at bounding box center [155, 389] width 193 height 14
